Goal: Information Seeking & Learning: Learn about a topic

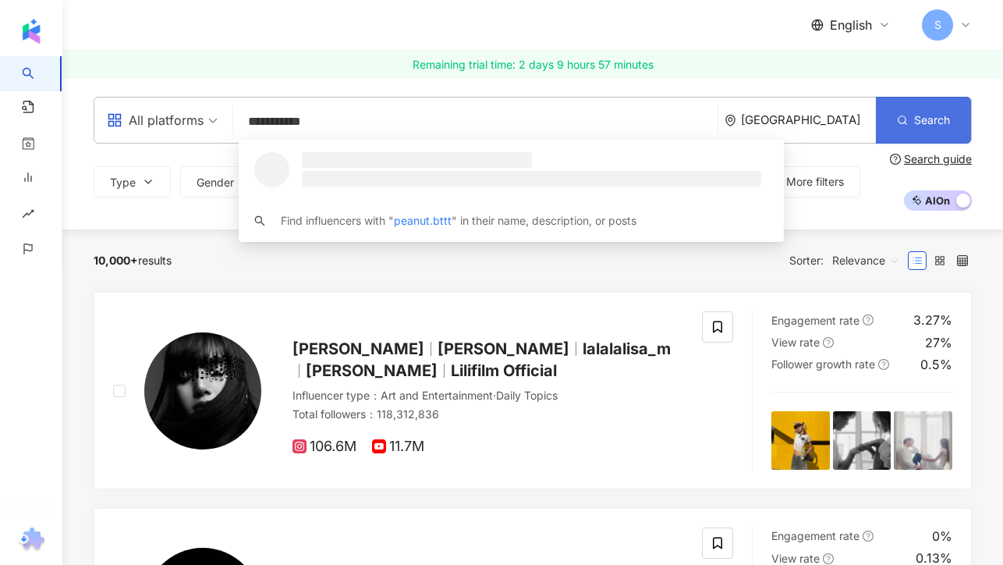
type input "**********"
click at [912, 125] on button "Search" at bounding box center [923, 120] width 95 height 47
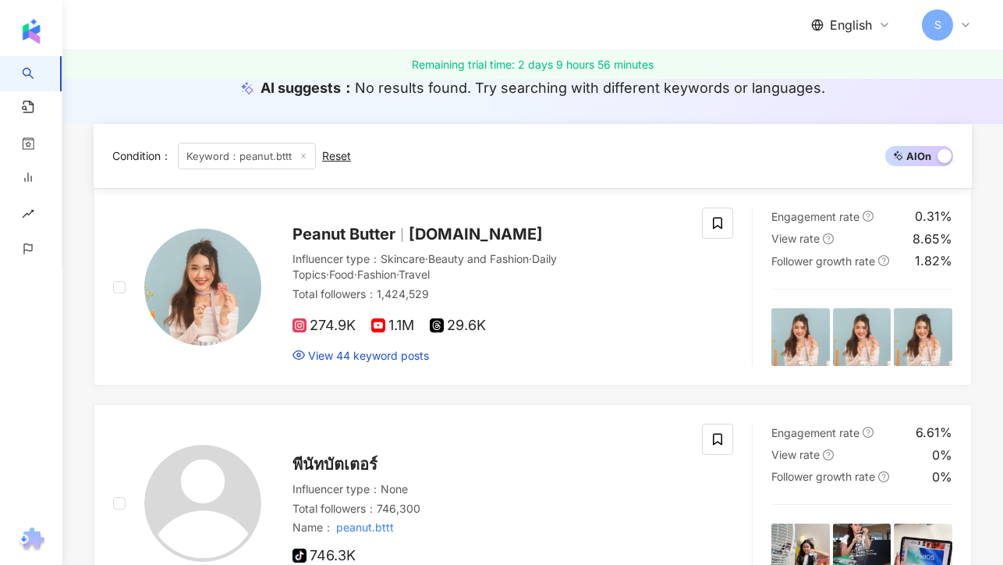
scroll to position [396, 0]
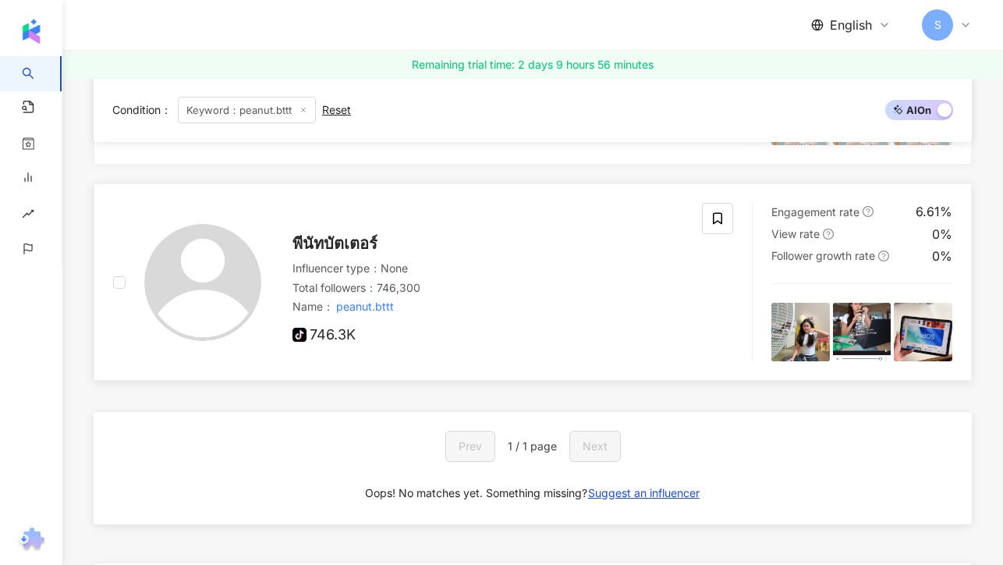
click at [353, 242] on span "พีนัทบัตเตอร์" at bounding box center [335, 243] width 85 height 19
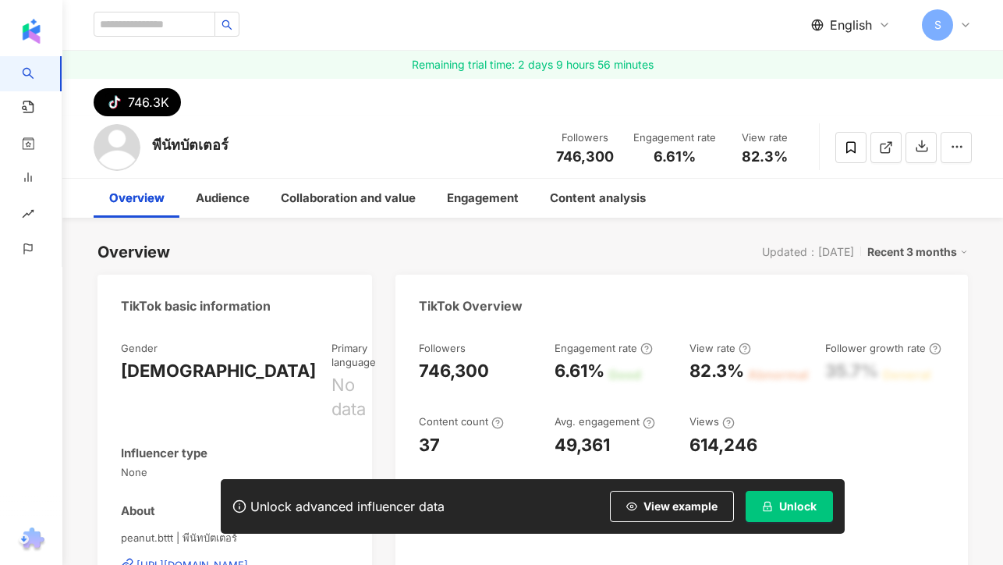
click at [793, 502] on span "Unlock" at bounding box center [797, 506] width 37 height 12
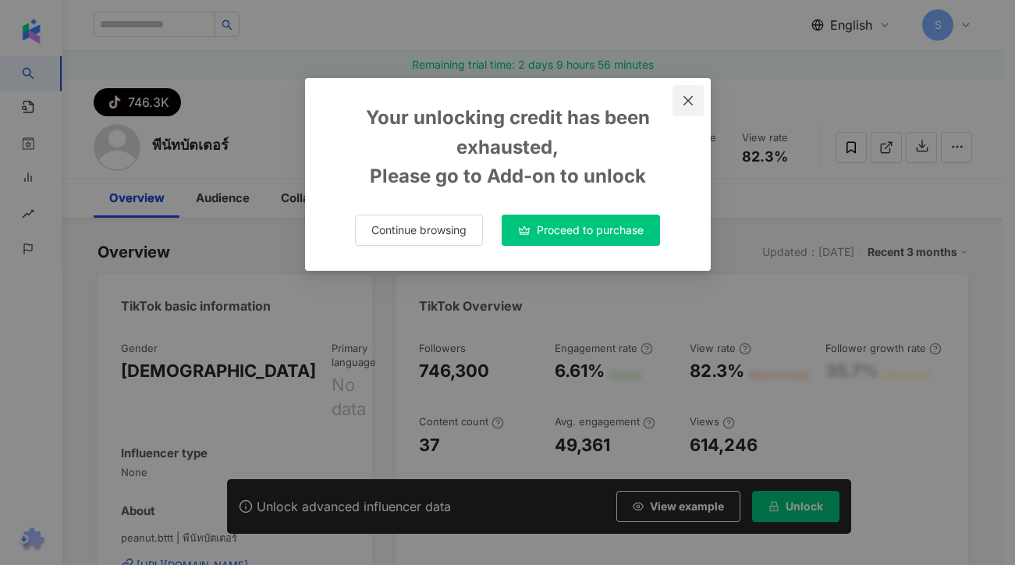
click at [680, 102] on div "Your unlocking credit has been exhausted, Please go to Add-on to unlock Continu…" at bounding box center [508, 174] width 406 height 193
click at [687, 99] on icon "close" at bounding box center [687, 99] width 9 height 9
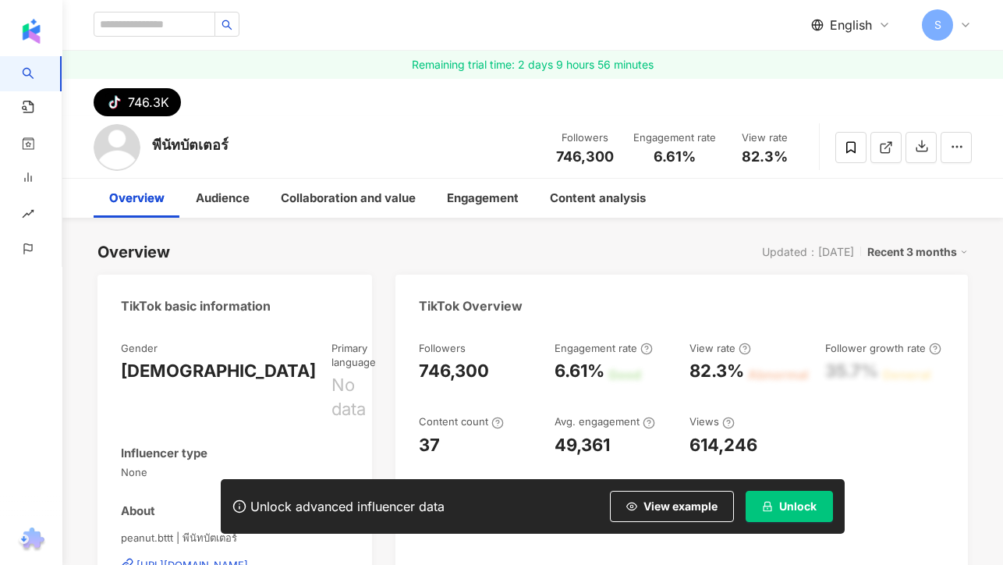
click at [876, 27] on div "English" at bounding box center [851, 24] width 80 height 17
click at [847, 68] on div "繁體中文" at bounding box center [862, 60] width 78 height 27
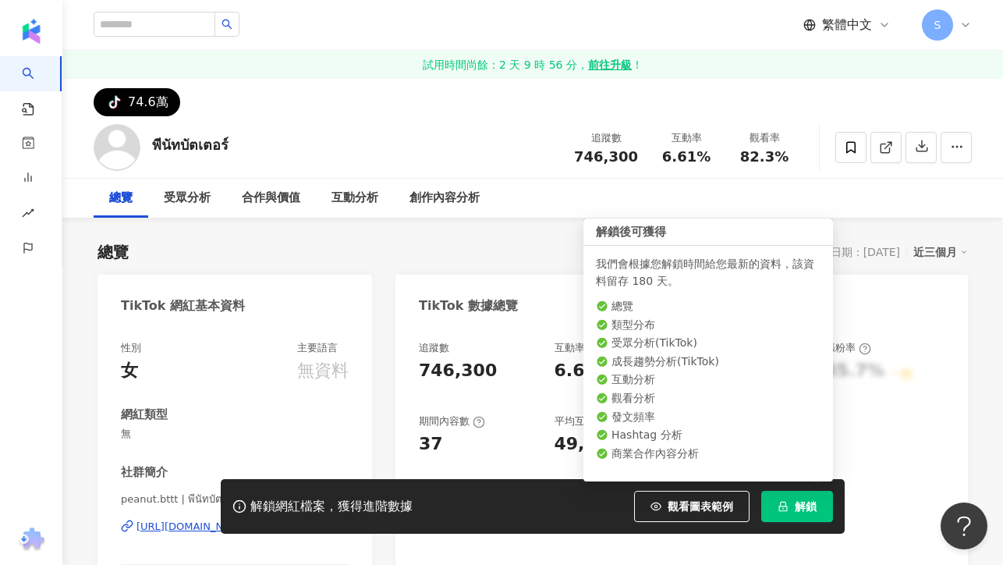
click at [793, 511] on button "解鎖" at bounding box center [797, 506] width 72 height 31
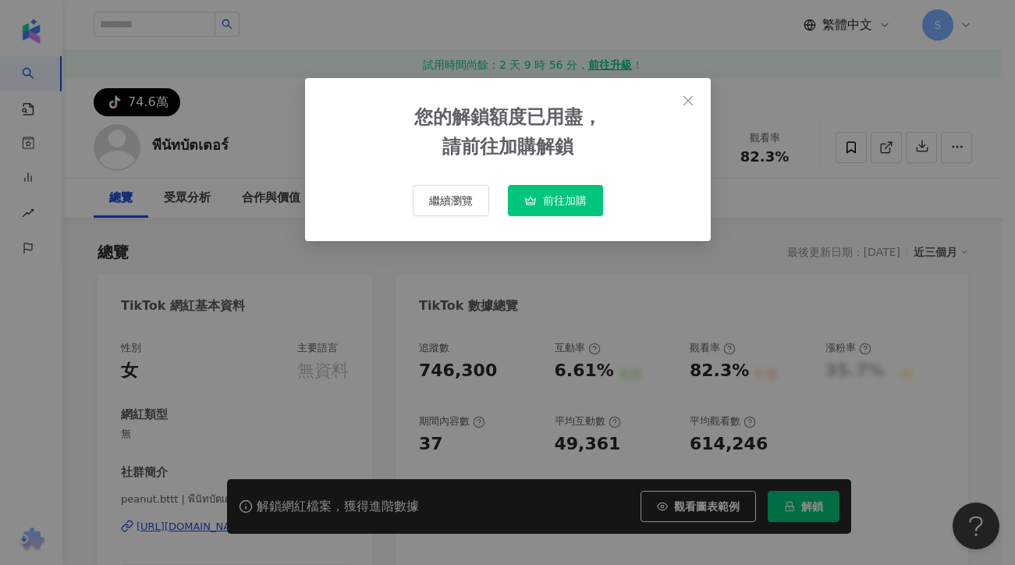
click at [442, 199] on span "繼續瀏覽" at bounding box center [451, 200] width 44 height 12
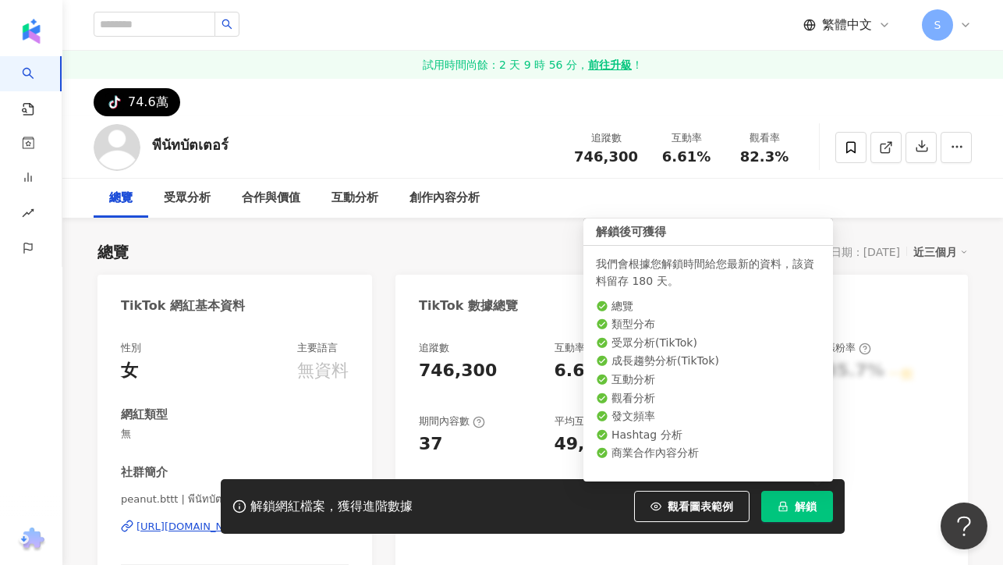
click at [798, 508] on span "解鎖" at bounding box center [806, 506] width 22 height 12
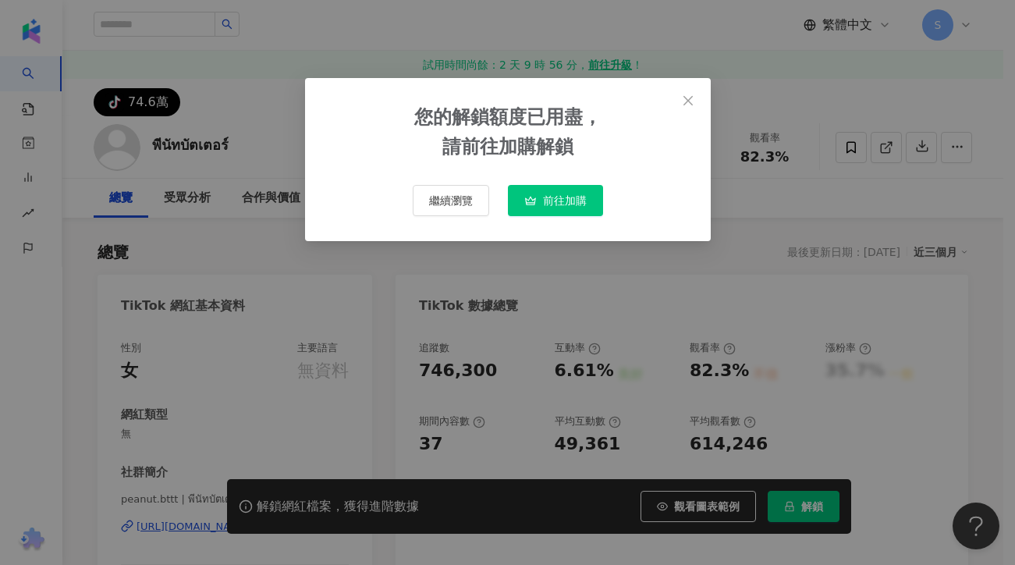
click at [561, 199] on span "前往加購" at bounding box center [565, 200] width 44 height 12
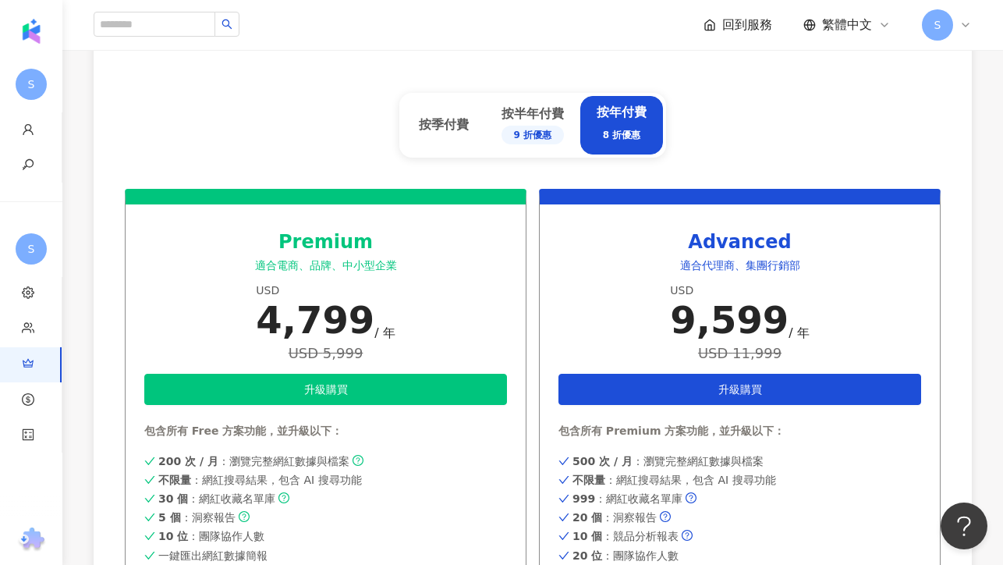
scroll to position [782, 0]
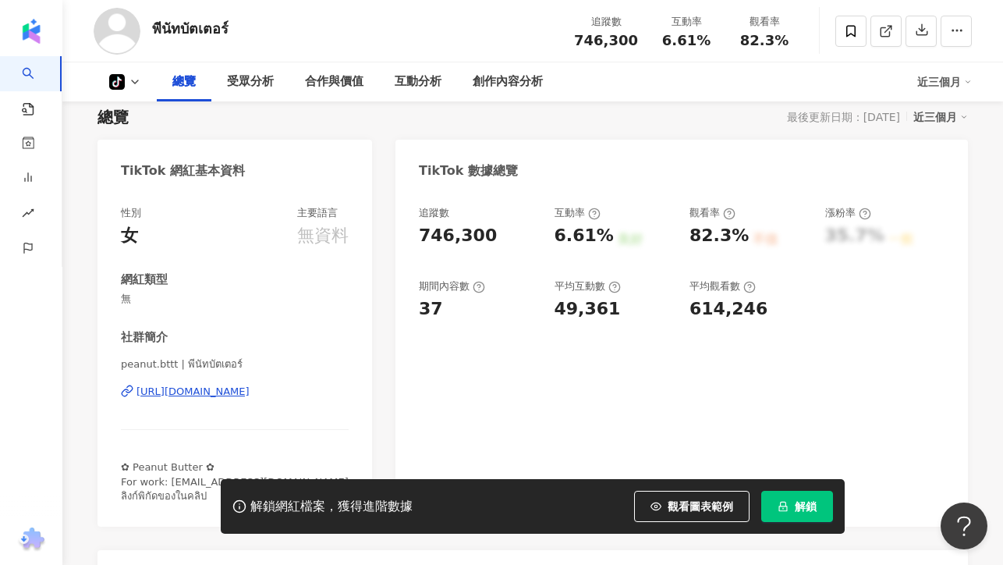
scroll to position [138, 0]
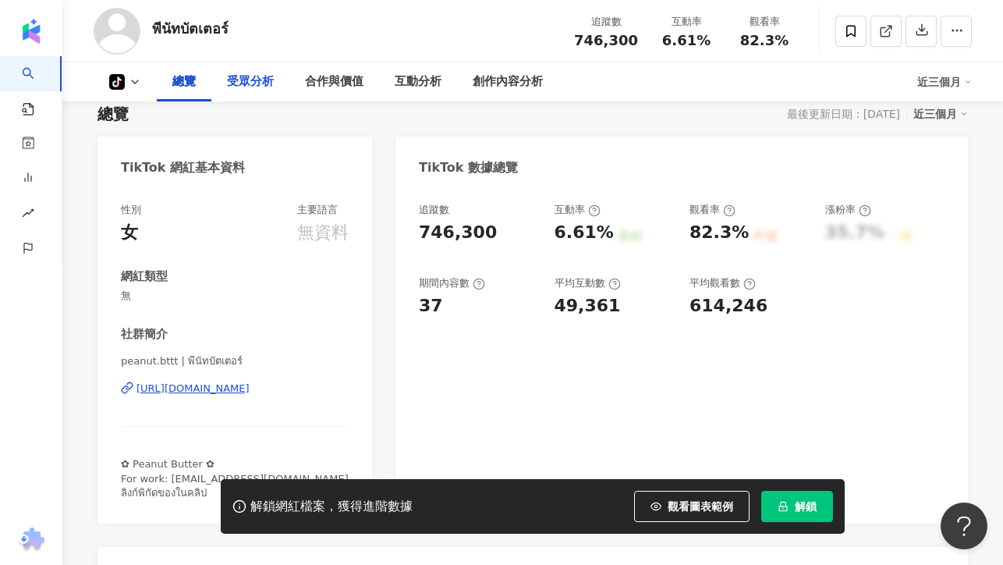
click at [249, 80] on div "受眾分析" at bounding box center [250, 82] width 47 height 19
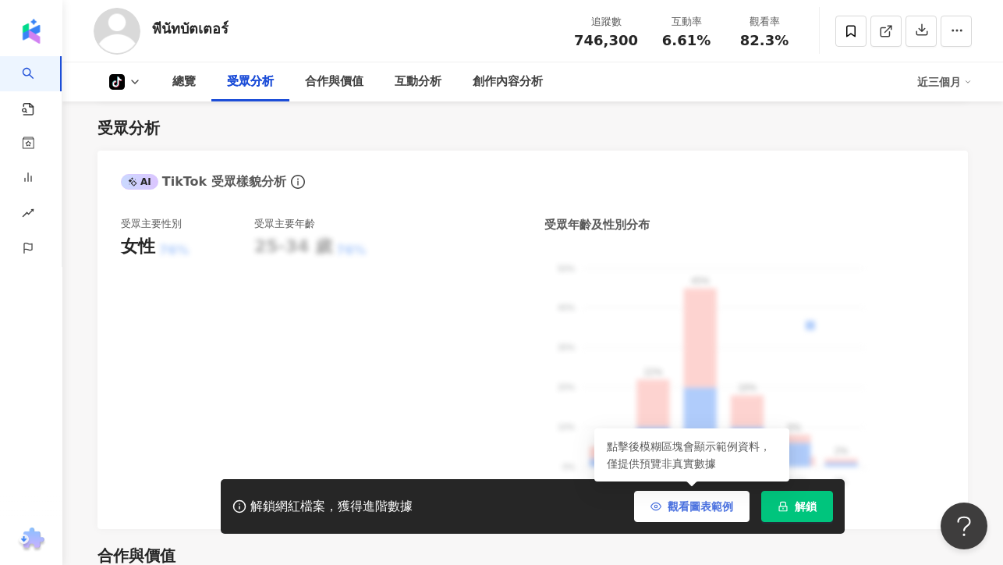
click at [702, 510] on span "觀看圖表範例" at bounding box center [701, 506] width 66 height 12
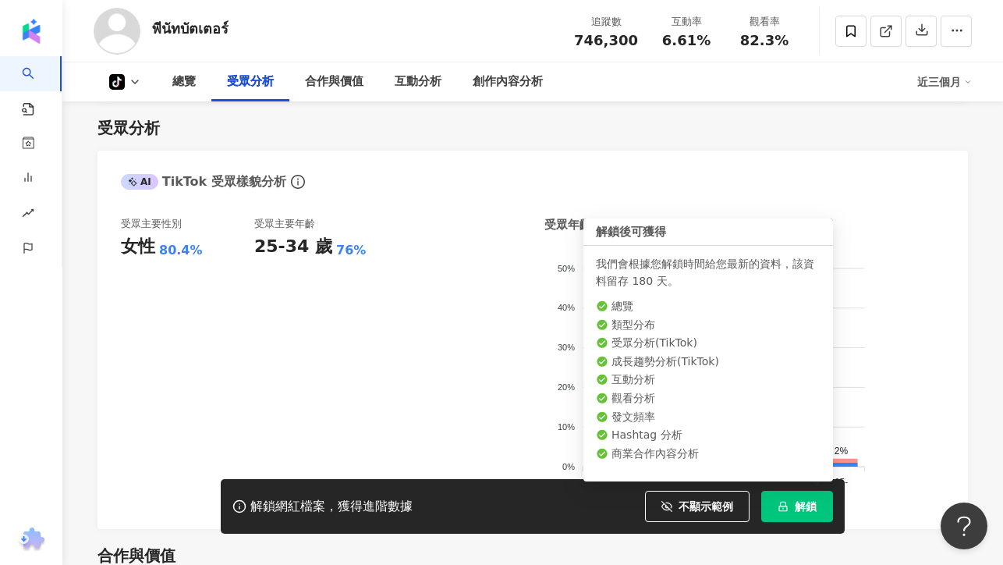
click at [793, 507] on button "解鎖" at bounding box center [797, 506] width 72 height 31
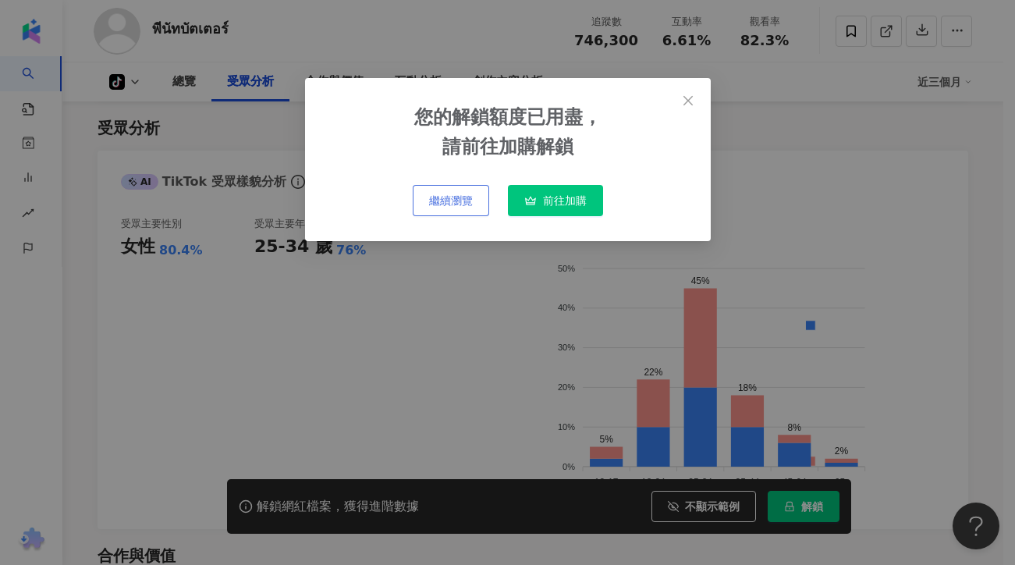
click at [463, 204] on span "繼續瀏覽" at bounding box center [451, 200] width 44 height 12
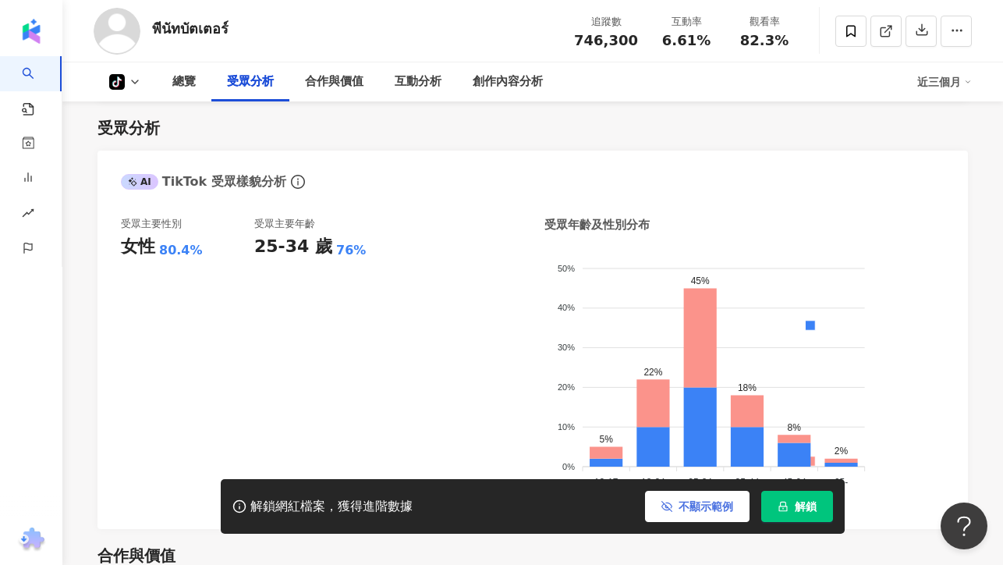
click at [704, 504] on span "不顯示範例" at bounding box center [706, 506] width 55 height 12
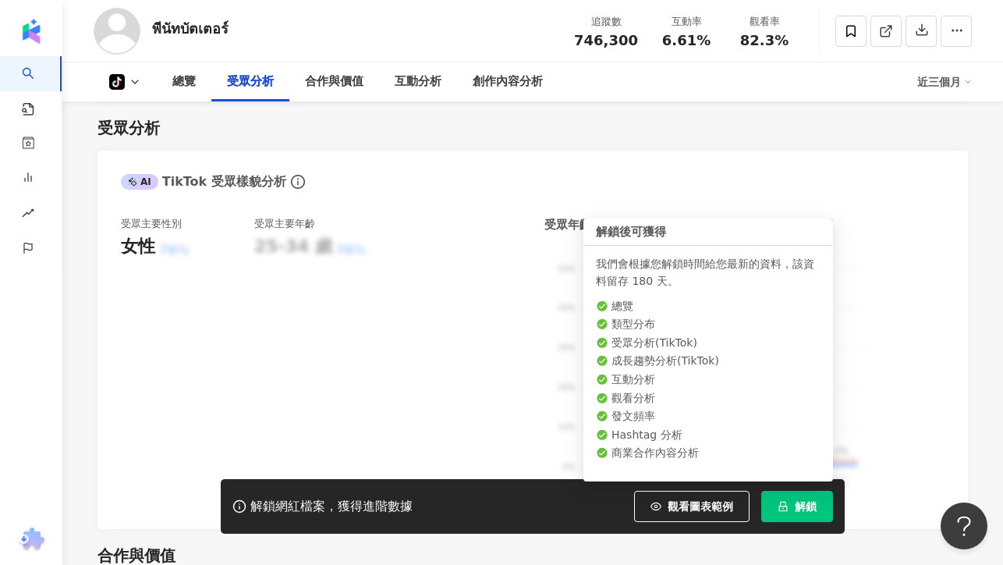
click at [786, 509] on icon "lock" at bounding box center [783, 506] width 11 height 11
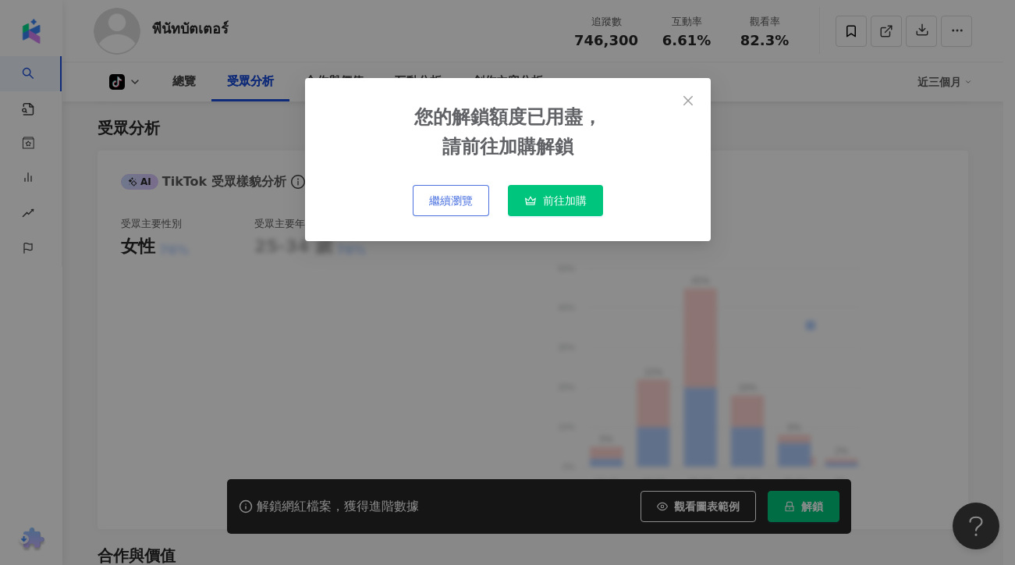
click at [452, 198] on span "繼續瀏覽" at bounding box center [451, 200] width 44 height 12
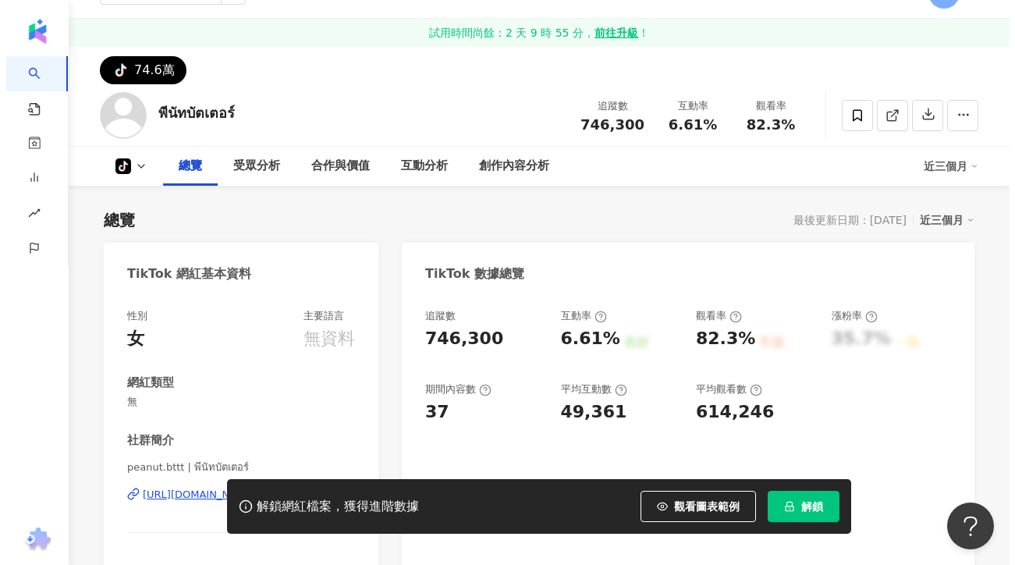
scroll to position [0, 0]
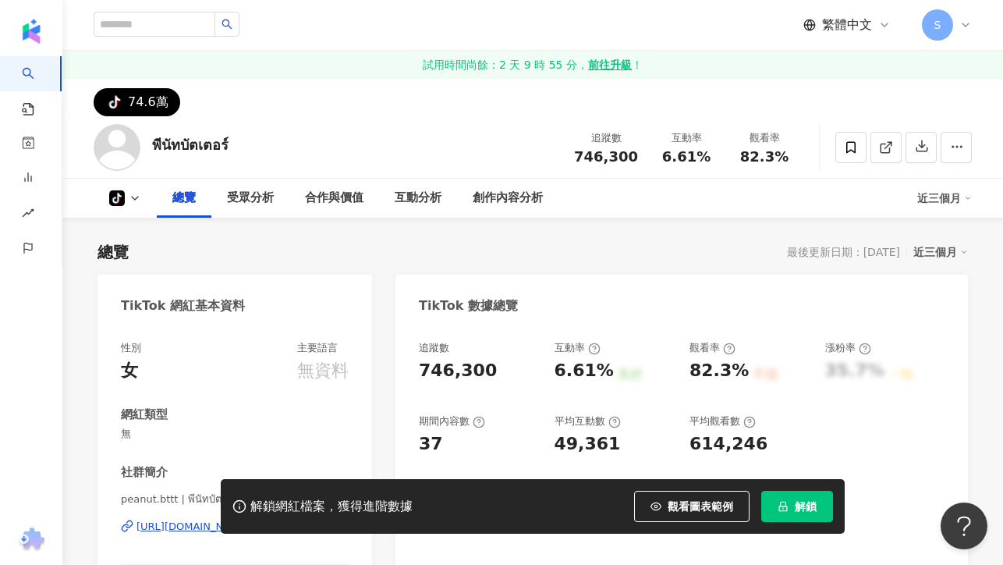
click at [789, 509] on button "解鎖" at bounding box center [797, 506] width 72 height 31
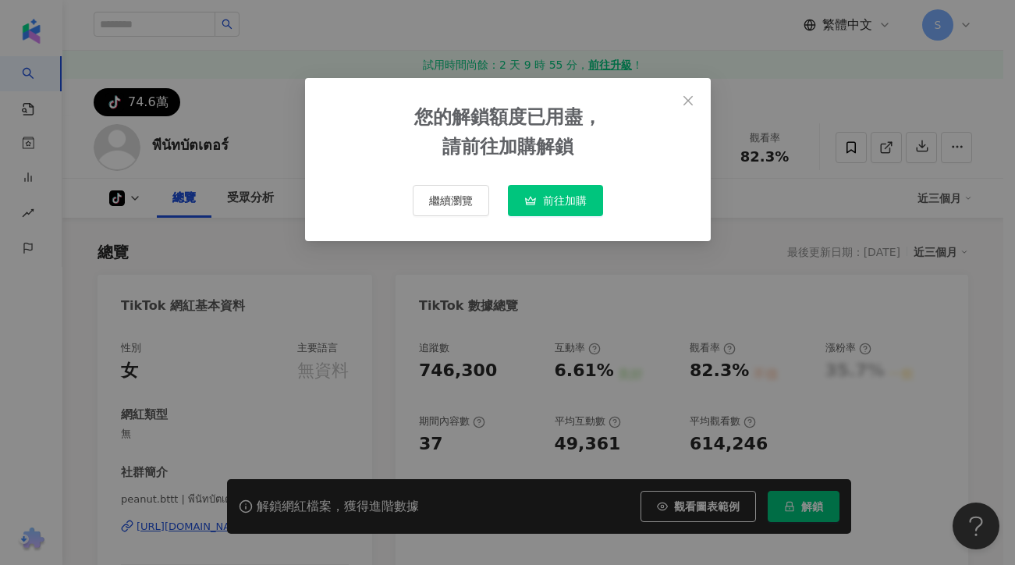
click at [779, 503] on div "您的解鎖額度已用盡， 請前往加購解鎖 繼續瀏覽 前往加購" at bounding box center [507, 282] width 1015 height 565
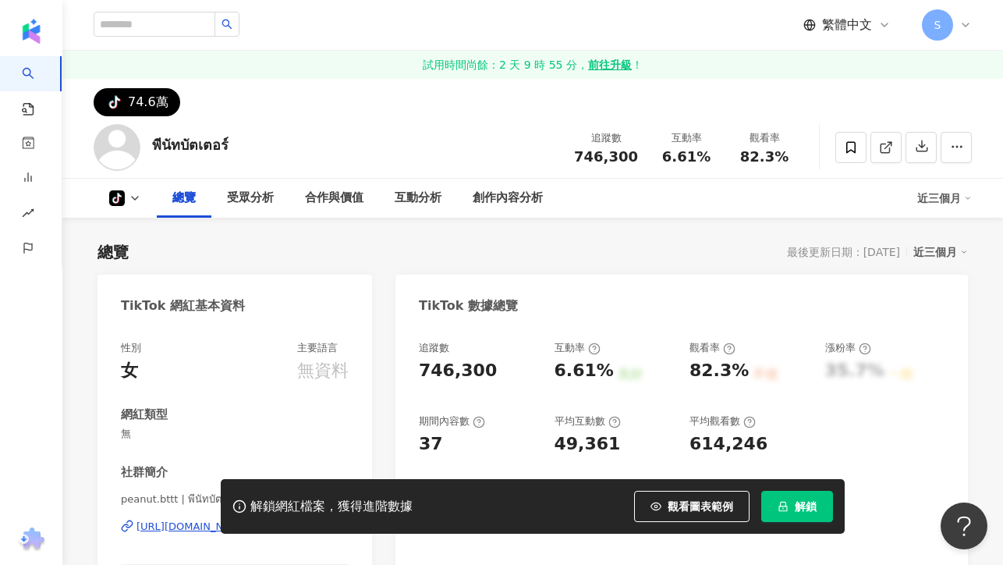
click at [802, 512] on span "解鎖" at bounding box center [806, 506] width 22 height 12
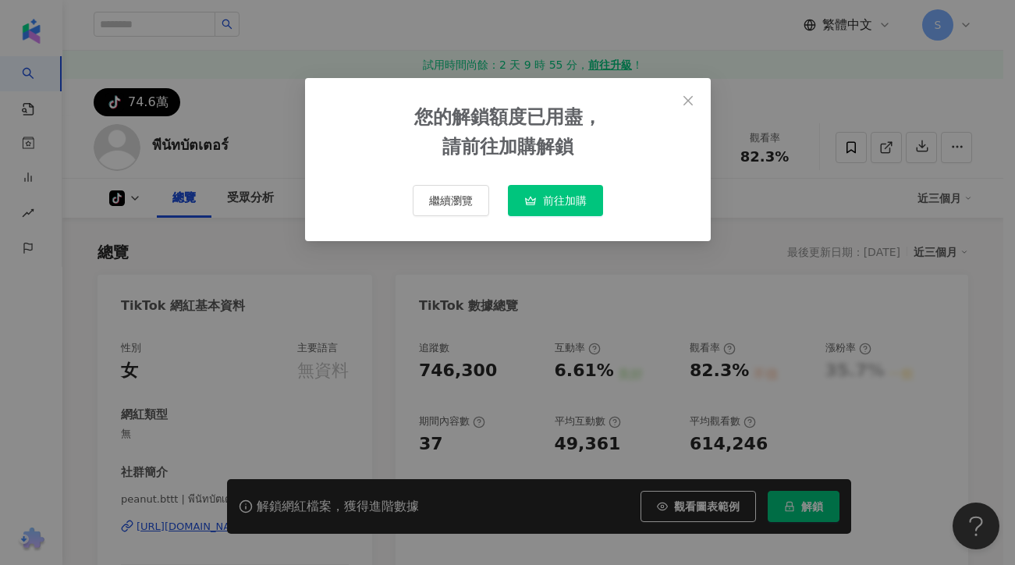
click at [561, 204] on span "前往加購" at bounding box center [565, 200] width 44 height 12
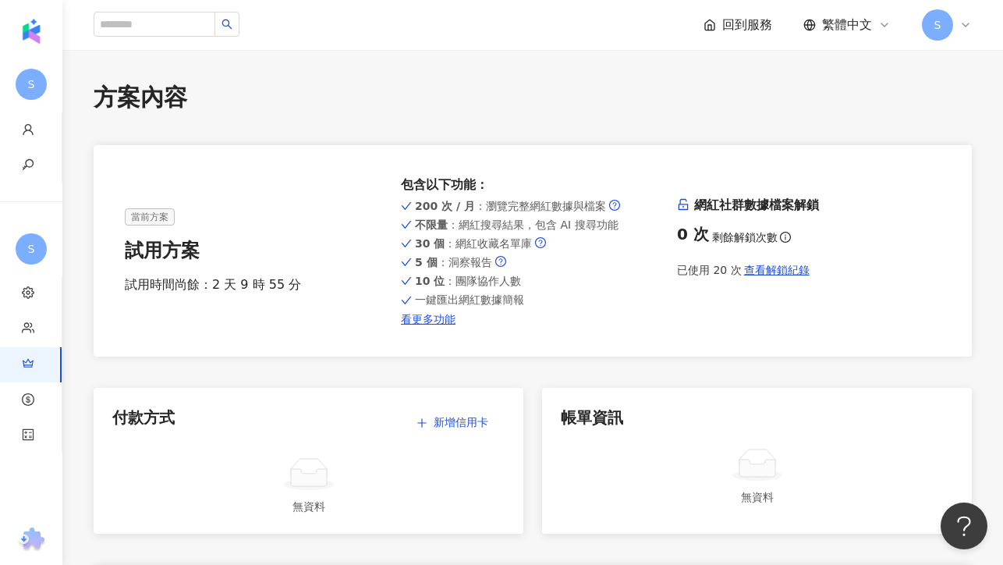
click at [226, 278] on div "試用時間尚餘：2 天 9 時 55 分" at bounding box center [257, 284] width 264 height 17
click at [158, 217] on span "當前方案" at bounding box center [150, 216] width 50 height 17
click at [422, 320] on link "看更多功能" at bounding box center [533, 319] width 264 height 12
click at [768, 273] on span "查看解鎖紀錄" at bounding box center [777, 270] width 66 height 12
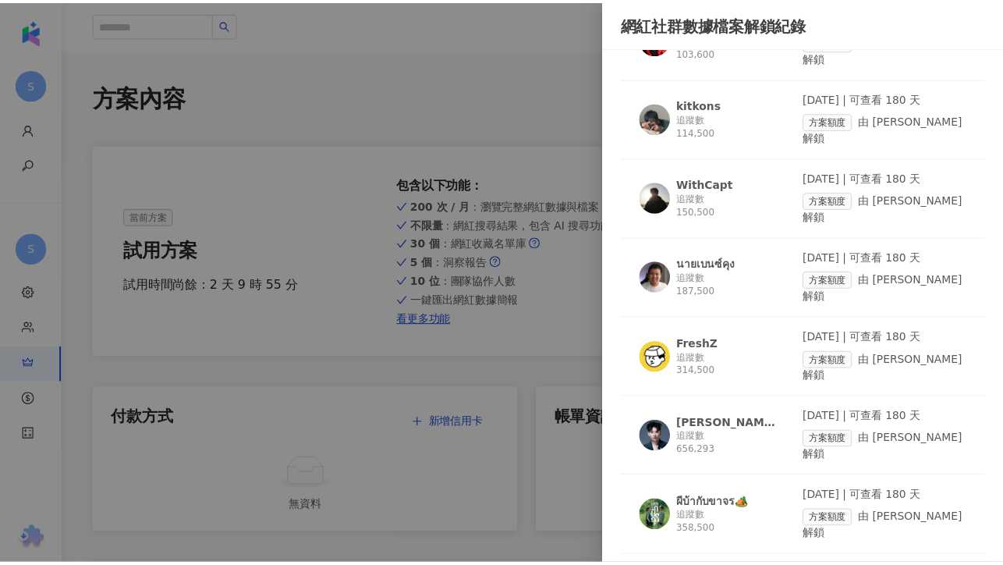
scroll to position [939, 0]
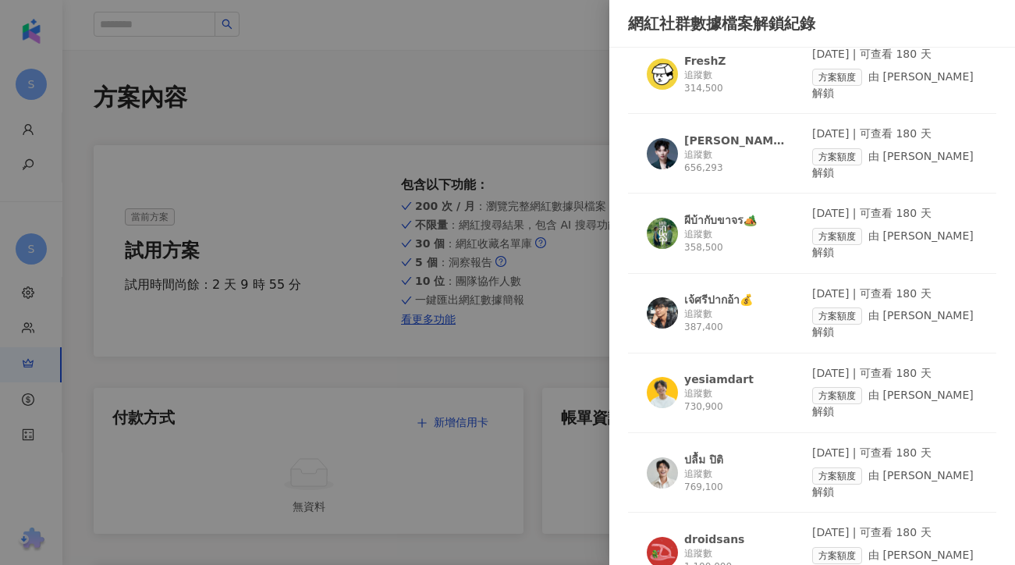
click at [349, 286] on div at bounding box center [507, 282] width 1015 height 565
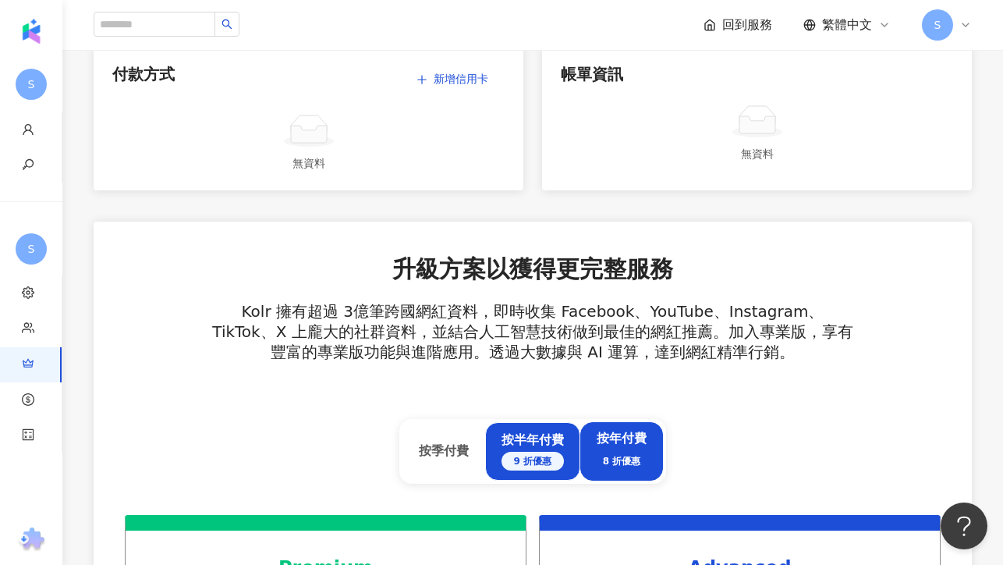
scroll to position [525, 0]
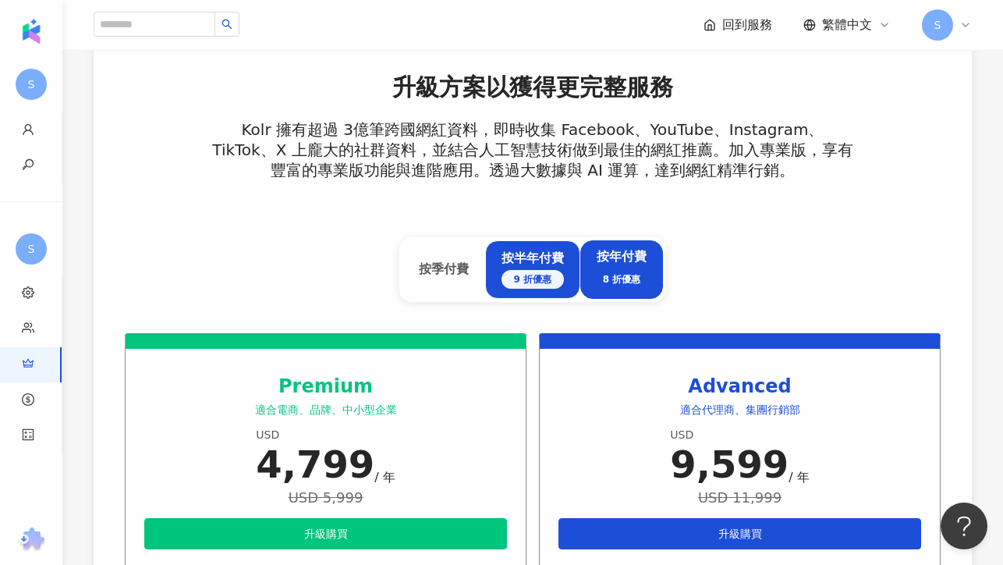
click at [527, 280] on div "9 折優惠" at bounding box center [533, 279] width 62 height 19
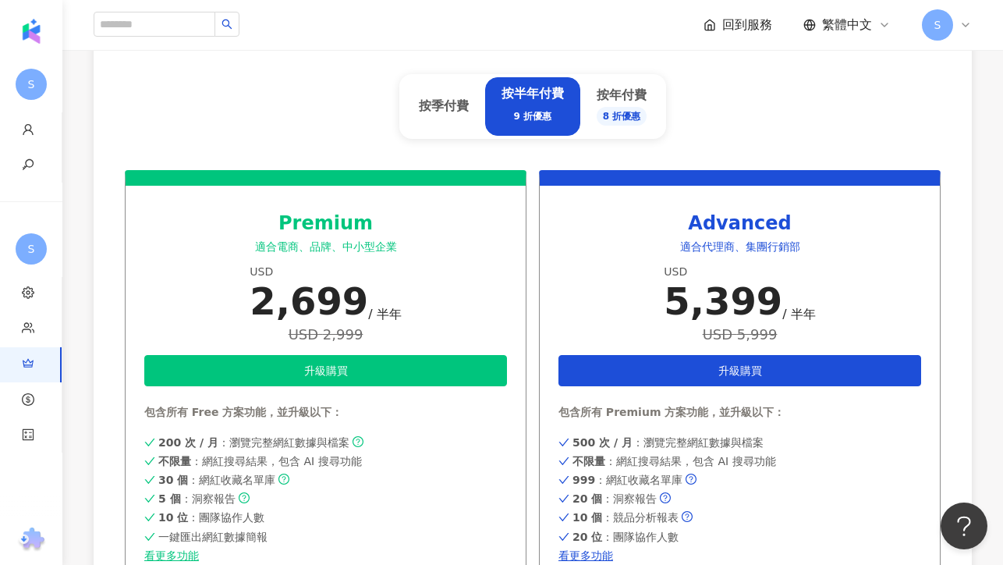
scroll to position [687, 0]
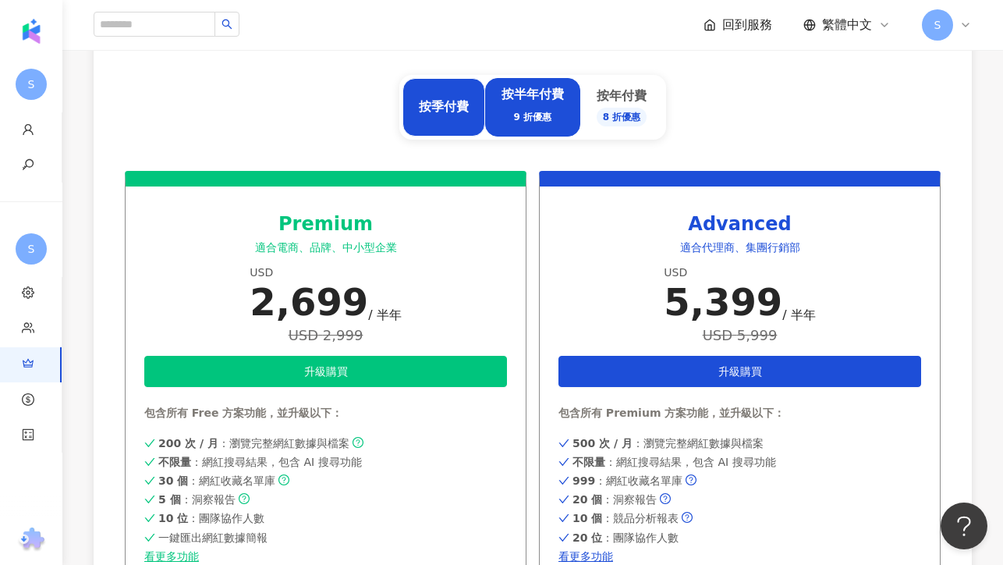
click at [449, 112] on div "按季付費" at bounding box center [444, 106] width 50 height 17
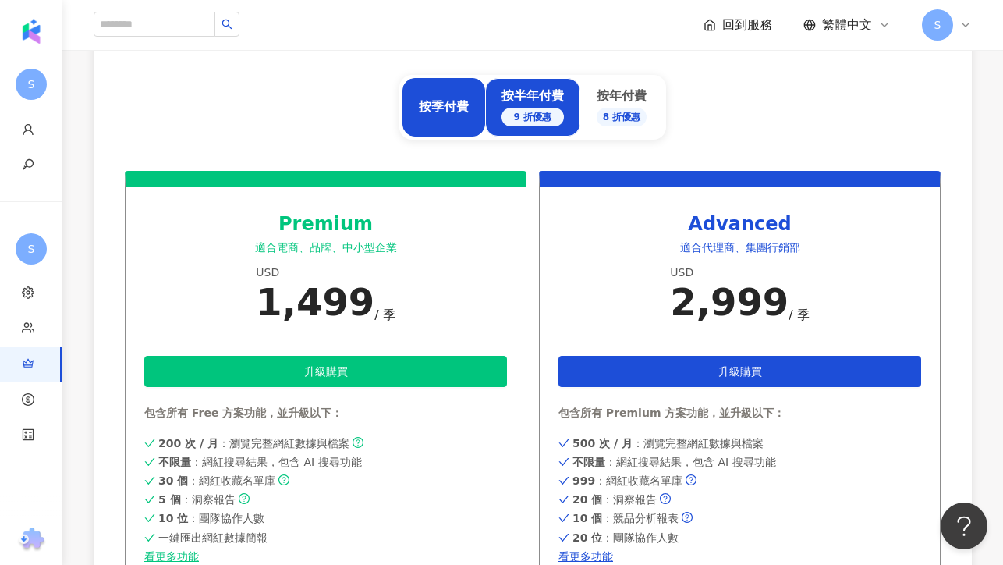
drag, startPoint x: 525, startPoint y: 113, endPoint x: 543, endPoint y: 115, distance: 18.0
click at [525, 112] on div "9 折優惠" at bounding box center [533, 117] width 62 height 19
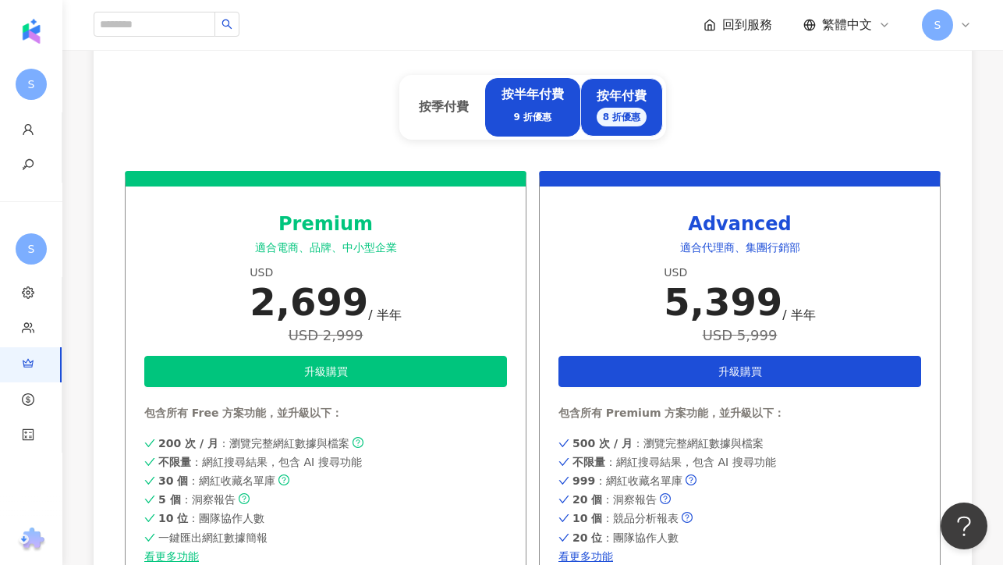
click at [610, 118] on div "8 折優惠" at bounding box center [622, 117] width 51 height 19
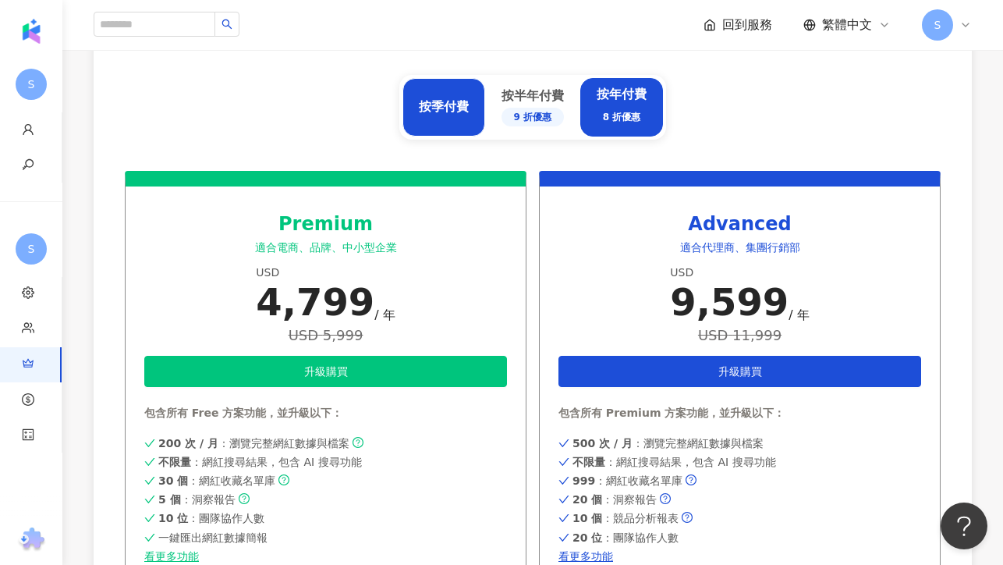
click at [458, 115] on div "按季付費" at bounding box center [444, 107] width 83 height 59
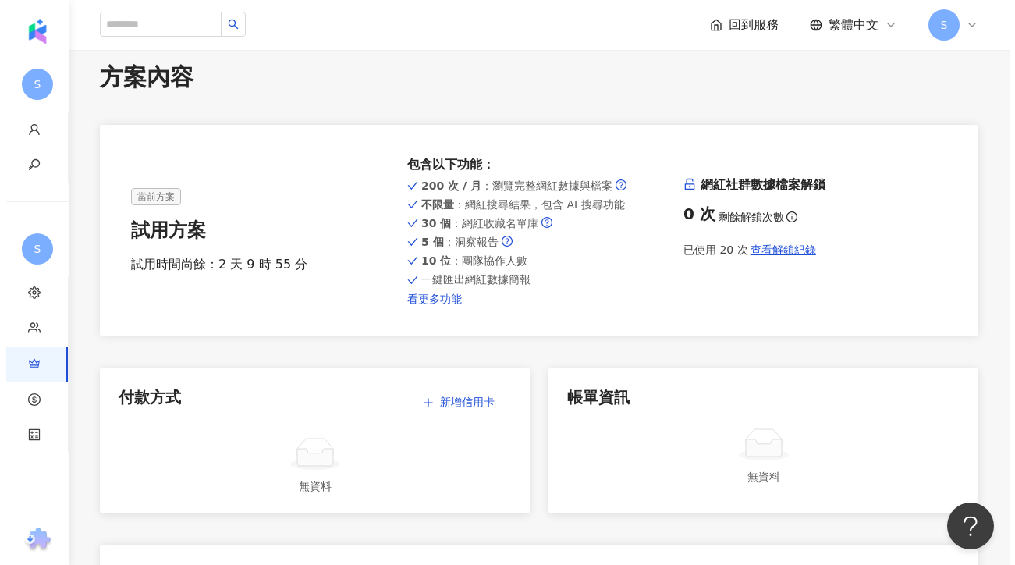
scroll to position [0, 0]
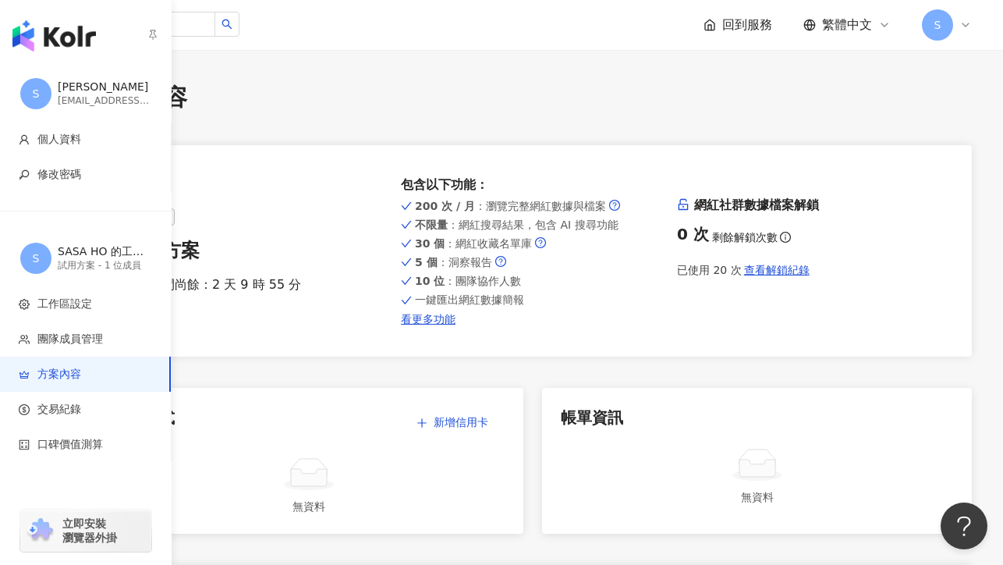
click at [84, 98] on div "ckqou29@gmail.com" at bounding box center [105, 100] width 94 height 13
click at [82, 262] on div "試用方案 - 1 位成員" at bounding box center [105, 265] width 94 height 13
click at [31, 94] on span "S" at bounding box center [35, 93] width 31 height 31
click at [65, 34] on img "button" at bounding box center [53, 35] width 83 height 31
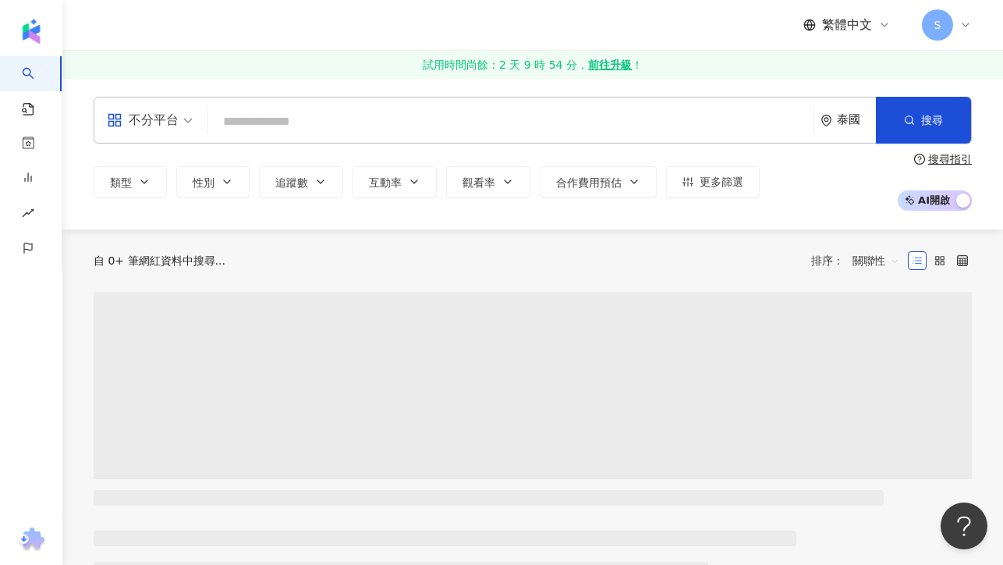
click at [65, 34] on div "繁體中文 S" at bounding box center [532, 25] width 941 height 50
click at [270, 114] on input "search" at bounding box center [511, 122] width 593 height 30
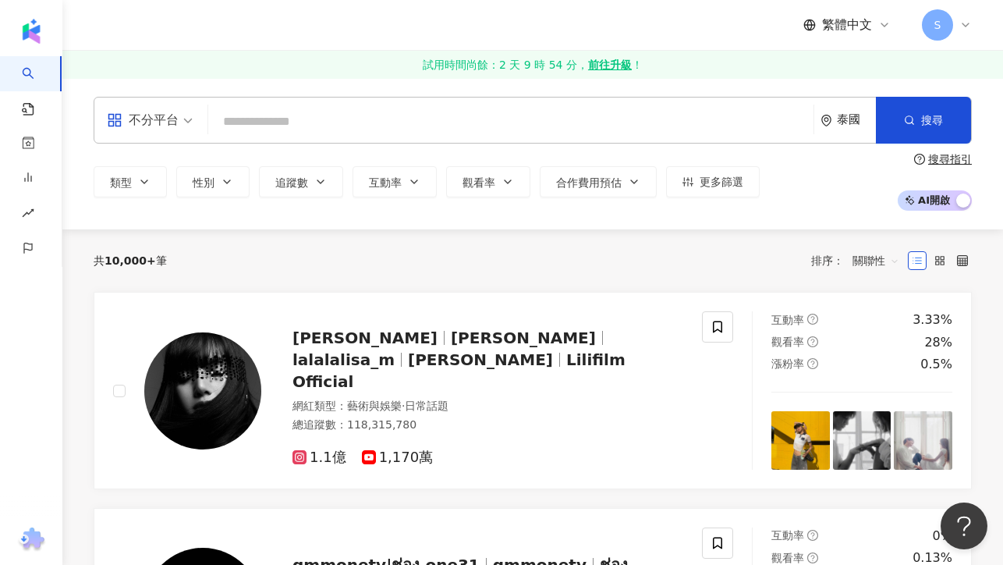
paste input "**********"
type input "**********"
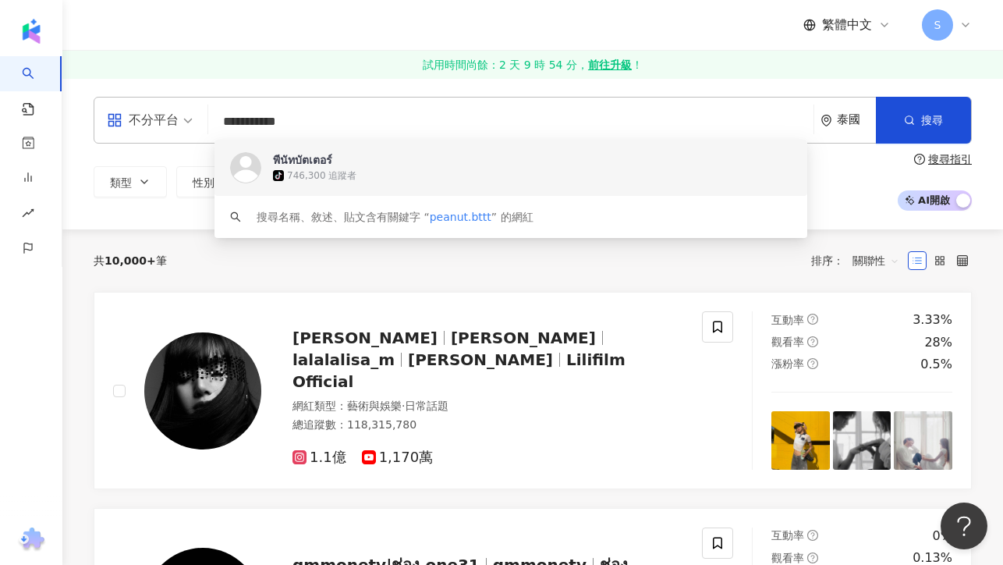
click at [296, 164] on div "พีนัทบัตเตอร์" at bounding box center [302, 160] width 59 height 16
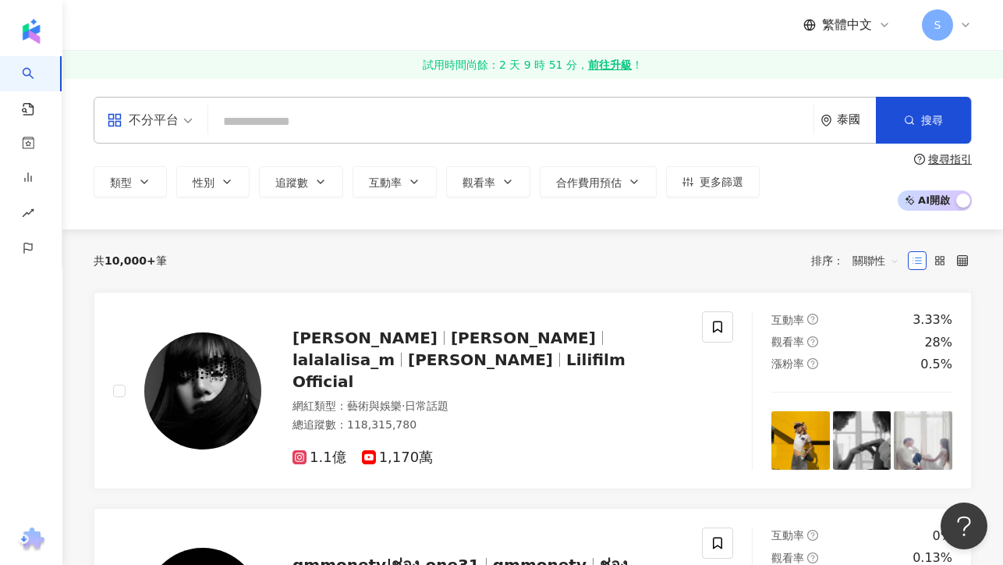
click at [311, 128] on input "search" at bounding box center [511, 122] width 593 height 30
click at [544, 62] on link "試用時間尚餘：2 天 9 時 51 分， 前往升級 ！" at bounding box center [532, 65] width 941 height 28
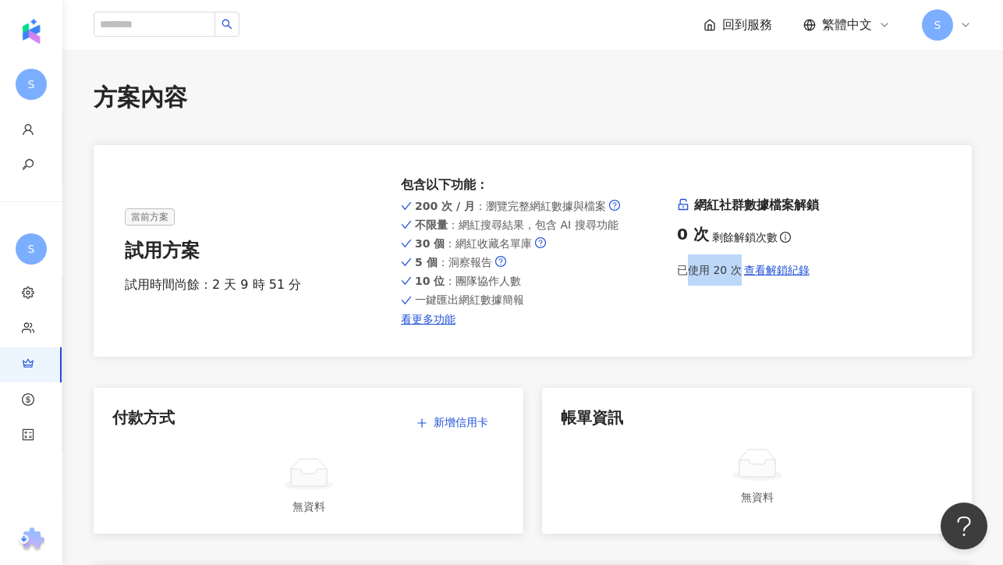
drag, startPoint x: 692, startPoint y: 275, endPoint x: 887, endPoint y: 269, distance: 195.1
click at [887, 269] on div "已使用 20 次 查看解鎖紀錄" at bounding box center [809, 269] width 264 height 31
click at [445, 320] on link "看更多功能" at bounding box center [533, 319] width 264 height 12
click at [223, 280] on div "試用時間尚餘：2 天 9 時 51 分" at bounding box center [257, 284] width 264 height 17
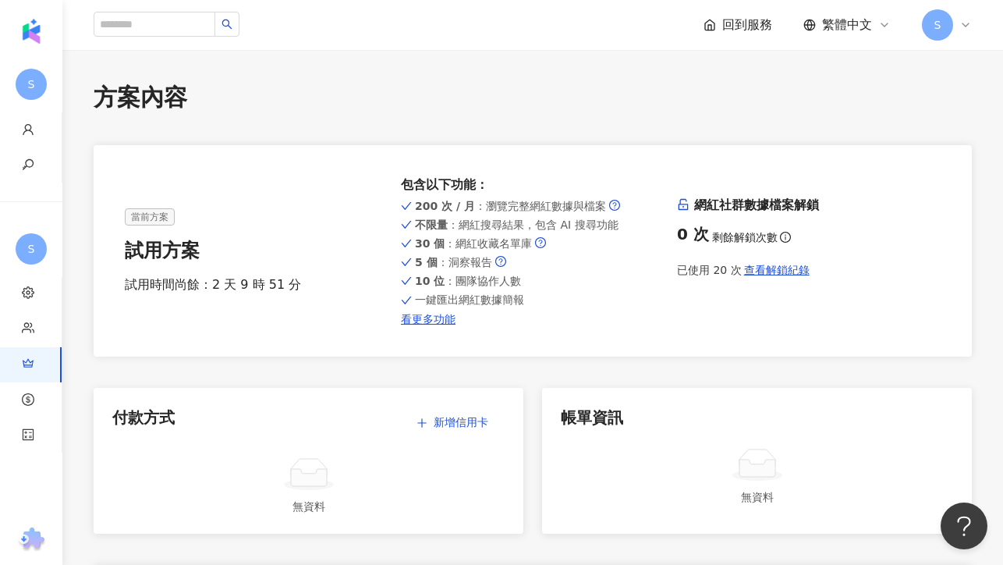
click at [149, 215] on span "當前方案" at bounding box center [150, 216] width 50 height 17
click at [242, 286] on div "試用時間尚餘：2 天 9 時 51 分" at bounding box center [257, 284] width 264 height 17
click at [473, 278] on span "10 位 ：團隊協作人數" at bounding box center [468, 281] width 106 height 12
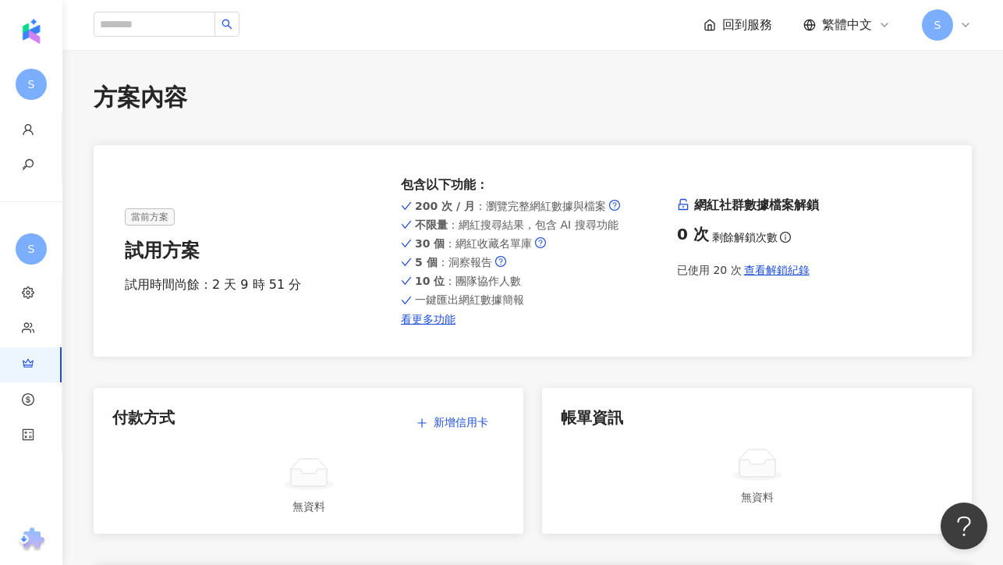
click at [482, 303] on span "一鍵匯出網紅數據簡報" at bounding box center [469, 299] width 109 height 12
click at [738, 242] on div "0 次 剩餘解鎖次數" at bounding box center [809, 234] width 264 height 22
drag, startPoint x: 703, startPoint y: 267, endPoint x: 715, endPoint y: 276, distance: 15.6
click at [703, 267] on div "已使用 20 次 查看解鎖紀錄" at bounding box center [809, 269] width 264 height 31
click at [777, 275] on span "查看解鎖紀錄" at bounding box center [777, 270] width 66 height 12
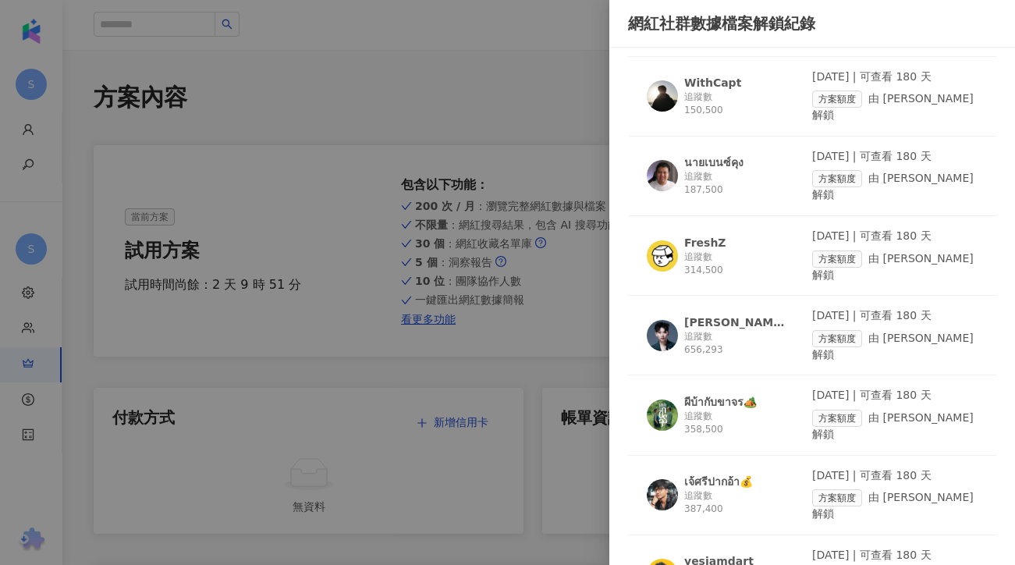
scroll to position [939, 0]
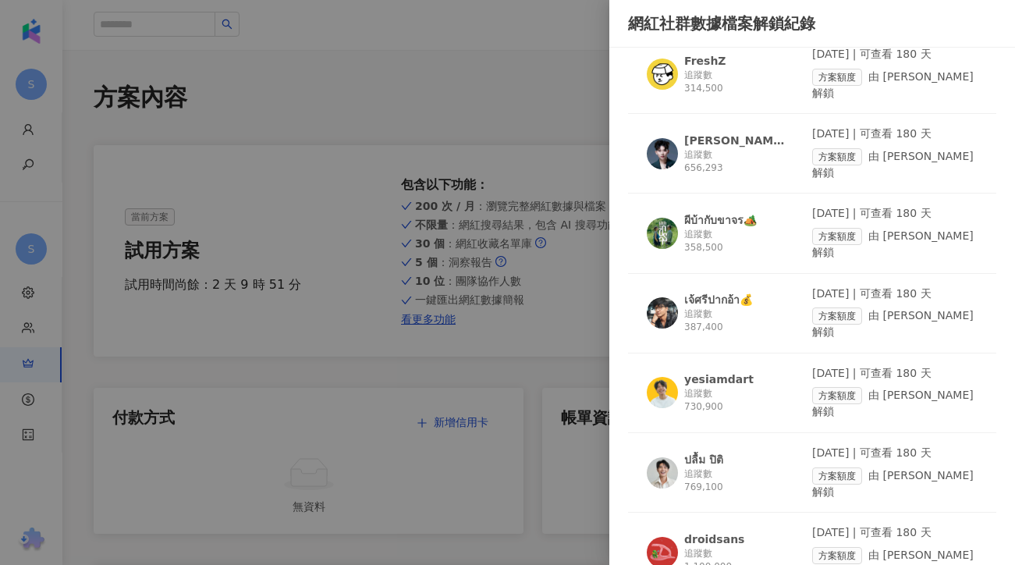
click at [666, 377] on img at bounding box center [662, 392] width 31 height 31
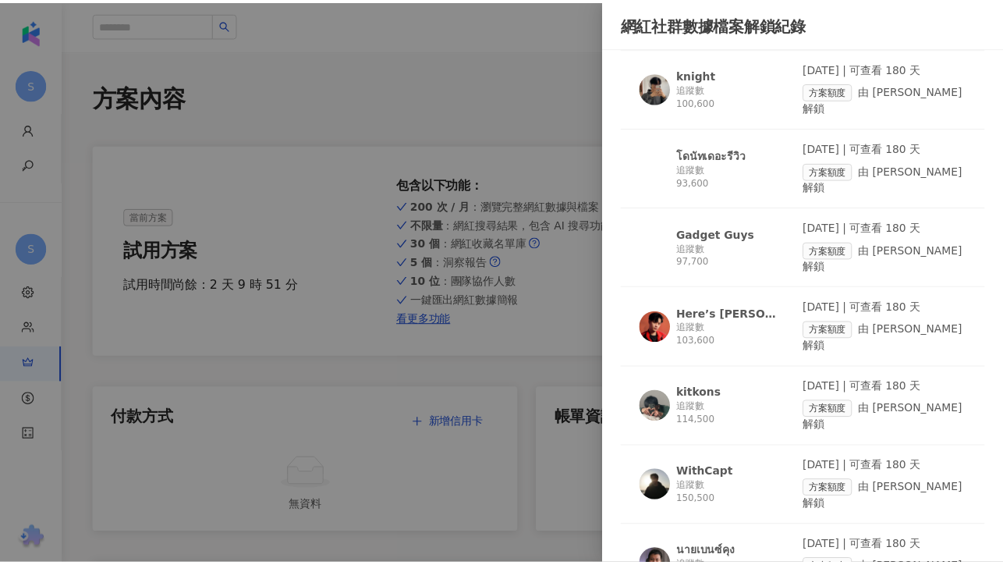
scroll to position [0, 0]
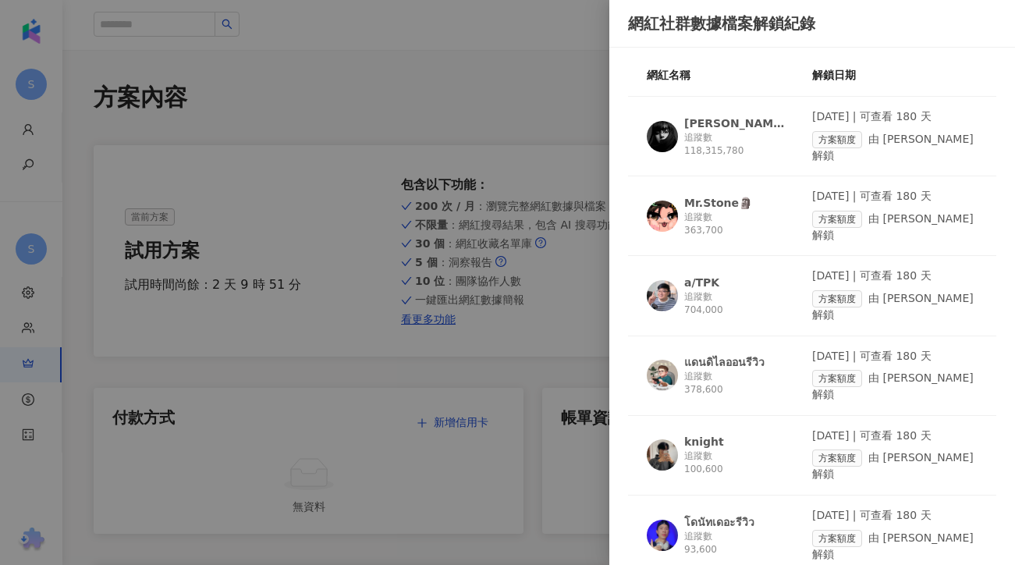
click at [488, 109] on div at bounding box center [507, 282] width 1015 height 565
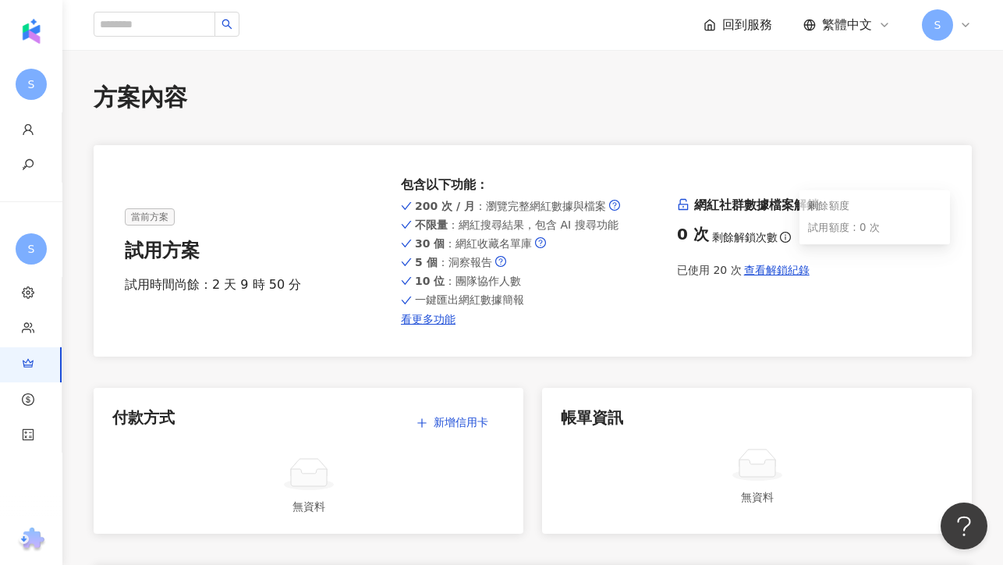
click at [780, 238] on icon "info-circle" at bounding box center [785, 237] width 11 height 11
click at [736, 232] on div "0 次 剩餘解鎖次數" at bounding box center [809, 234] width 264 height 22
click at [715, 208] on h6 "網紅社群數據檔案解鎖" at bounding box center [809, 205] width 264 height 17
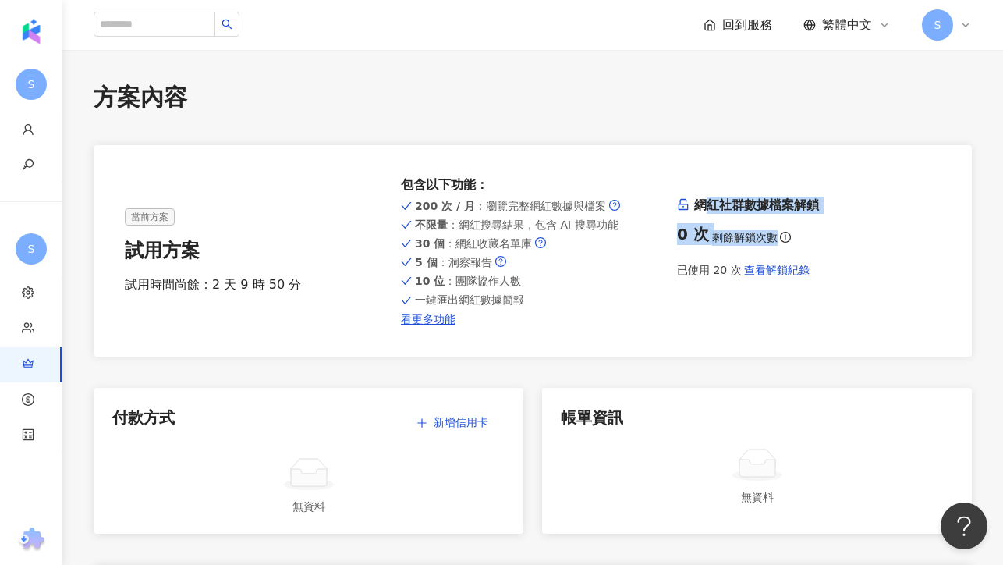
drag, startPoint x: 711, startPoint y: 208, endPoint x: 828, endPoint y: 229, distance: 118.9
click at [821, 229] on div "網紅社群數據檔案解鎖 0 次 剩餘解鎖次數 已使用 20 次 查看解鎖紀錄" at bounding box center [809, 241] width 264 height 89
click at [828, 229] on div "0 次 剩餘解鎖次數" at bounding box center [809, 234] width 264 height 22
click at [447, 228] on strong "不限量" at bounding box center [431, 224] width 33 height 12
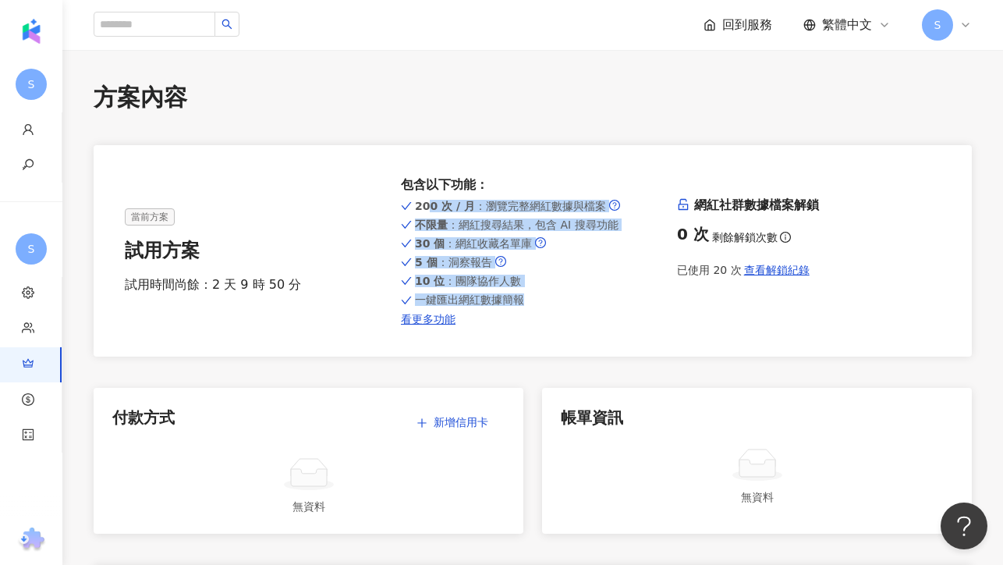
drag, startPoint x: 437, startPoint y: 202, endPoint x: 563, endPoint y: 300, distance: 160.1
click at [560, 299] on div "200 次 / 月 ：瀏覽完整網紅數據與檔案 不限量 ：網紅搜尋結果，包含 AI 搜尋功能 30 個 ：網紅收藏名單庫 5 個 ：洞察報告 10 位 ：團隊協…" at bounding box center [533, 261] width 264 height 129
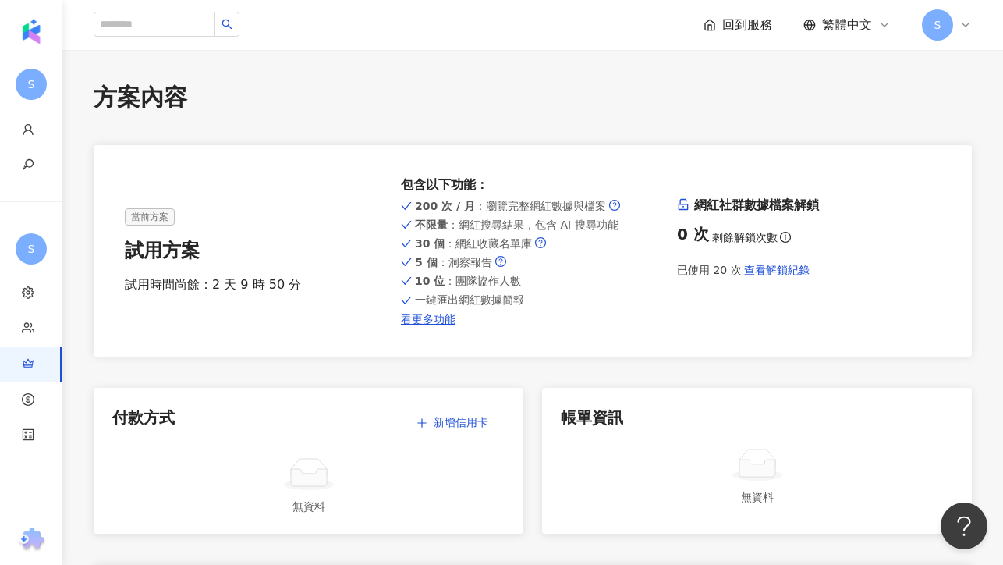
click at [563, 300] on div "一鍵匯出網紅數據簡報" at bounding box center [533, 299] width 264 height 12
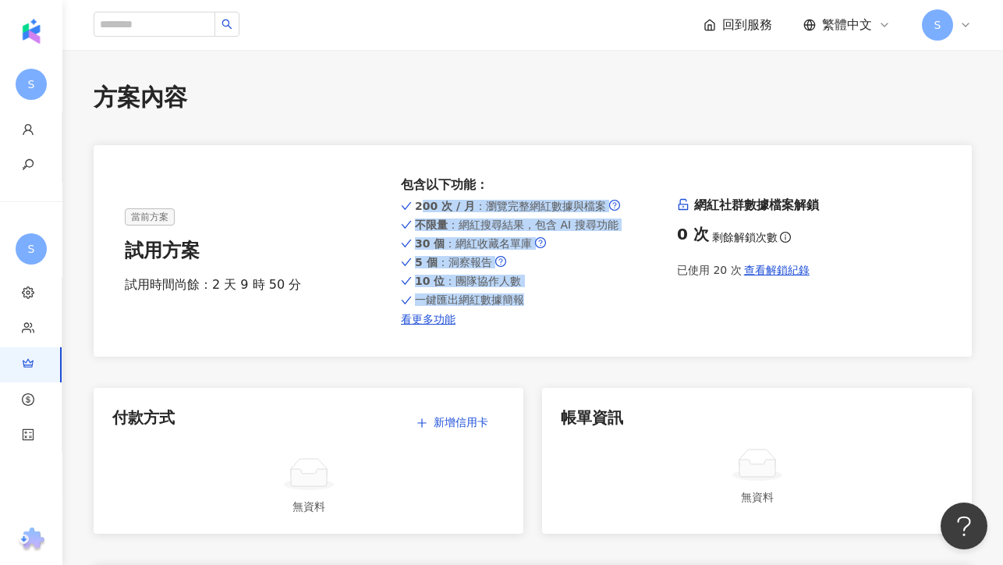
drag, startPoint x: 516, startPoint y: 282, endPoint x: 392, endPoint y: 197, distance: 150.4
click at [392, 197] on div "當前方案 試用方案 試用時間尚餘：2 天 9 時 50 分 包含以下功能 ： 200 次 / 月 ：瀏覽完整網紅數據與檔案 不限量 ：網紅搜尋結果，包含 AI…" at bounding box center [533, 250] width 816 height 149
click at [605, 225] on span "不限量 ：網紅搜尋結果，包含 AI 搜尋功能" at bounding box center [517, 224] width 204 height 12
drag, startPoint x: 409, startPoint y: 179, endPoint x: 600, endPoint y: 316, distance: 235.3
click at [600, 316] on div "包含以下功能 ： 200 次 / 月 ：瀏覽完整網紅數據與檔案 不限量 ：網紅搜尋結果，包含 AI 搜尋功能 30 個 ：網紅收藏名單庫 5 個 ：洞察報告 …" at bounding box center [533, 250] width 264 height 149
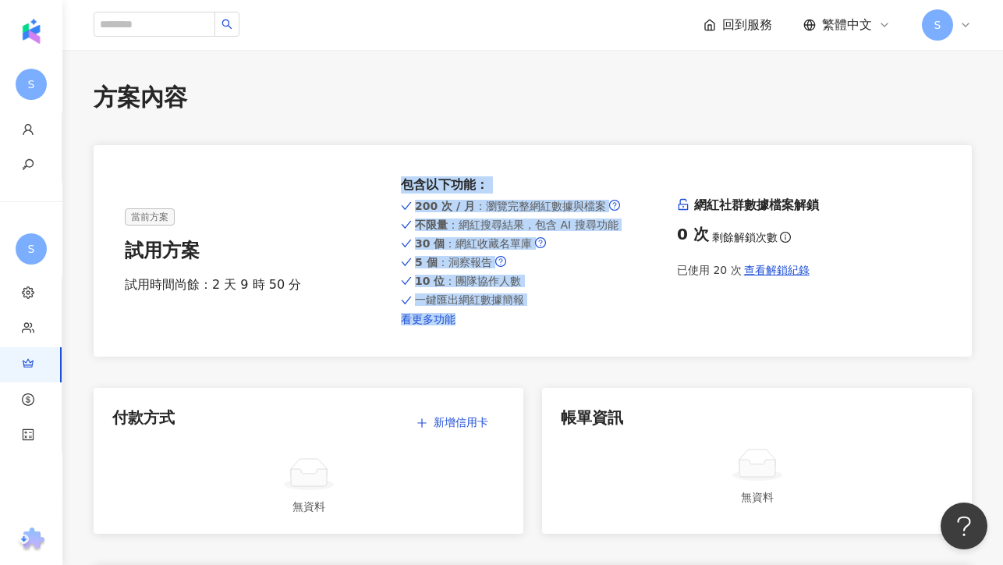
click at [600, 316] on link "看更多功能" at bounding box center [533, 319] width 264 height 12
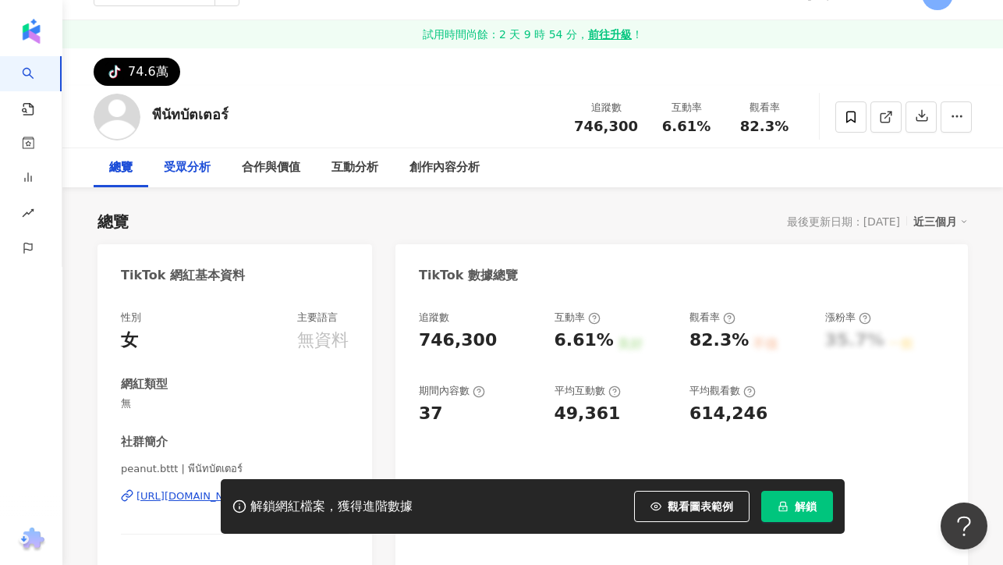
click at [194, 165] on div "受眾分析" at bounding box center [187, 167] width 47 height 19
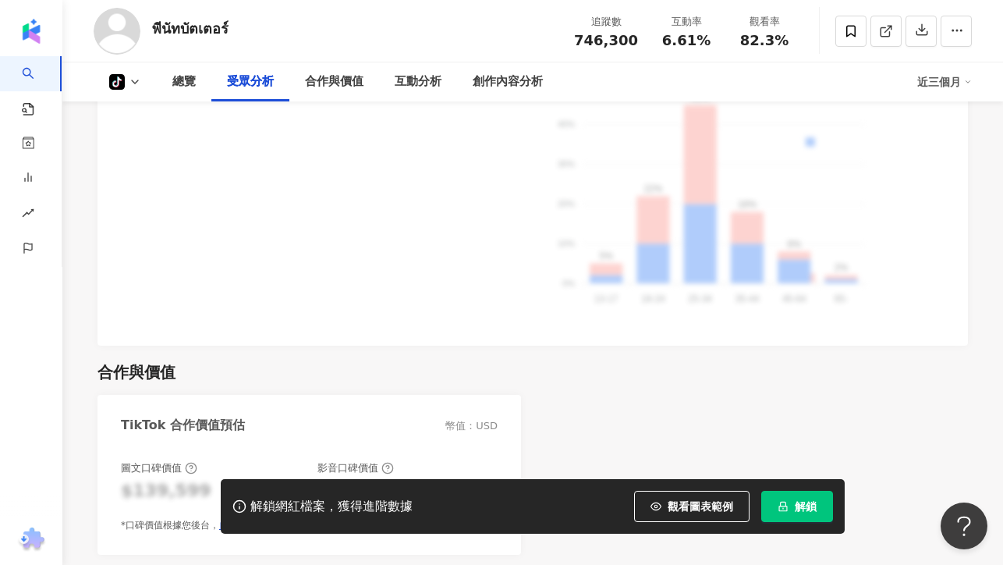
scroll to position [1194, 0]
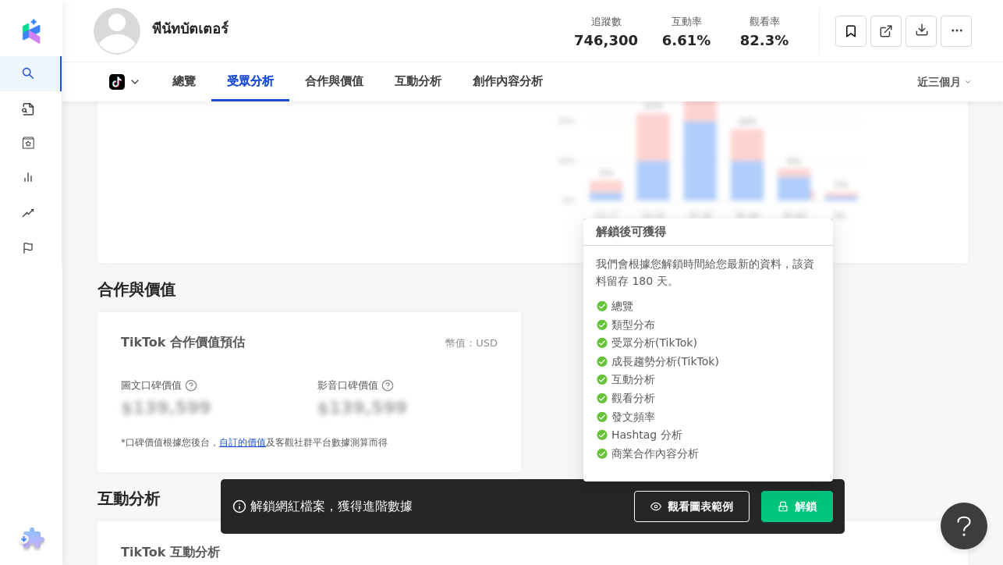
click at [785, 505] on icon "lock" at bounding box center [783, 506] width 11 height 11
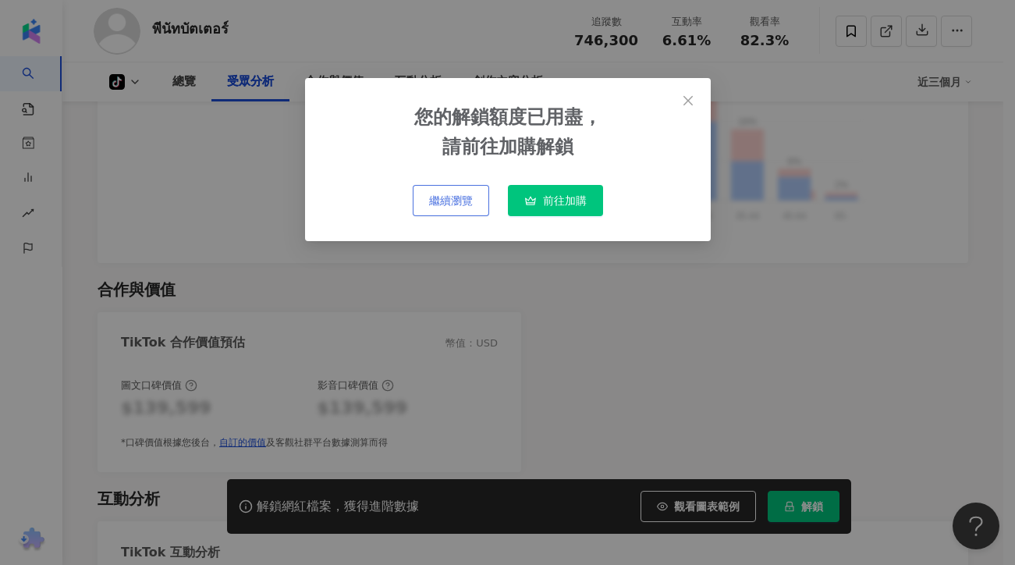
click at [461, 201] on span "繼續瀏覽" at bounding box center [451, 200] width 44 height 12
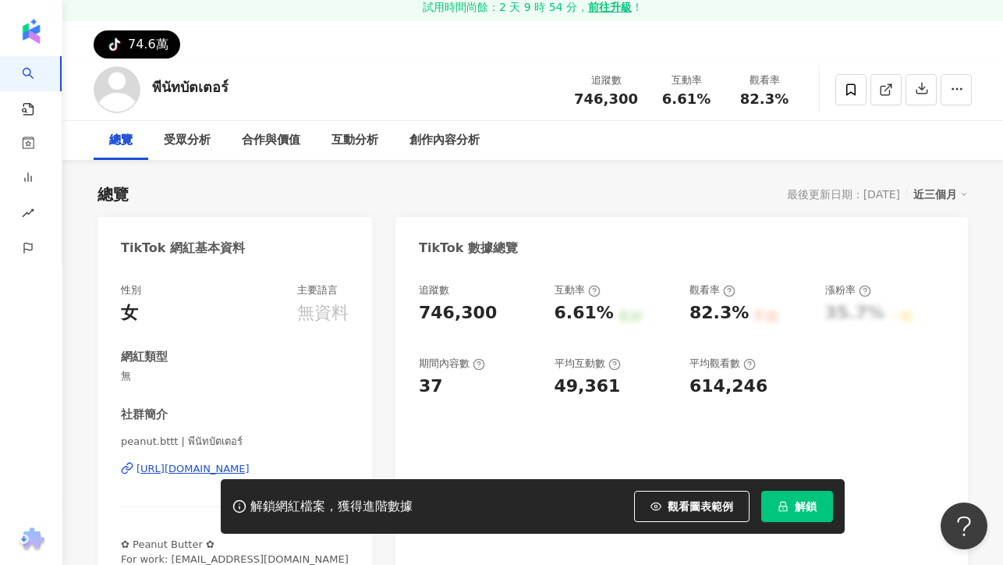
scroll to position [131, 0]
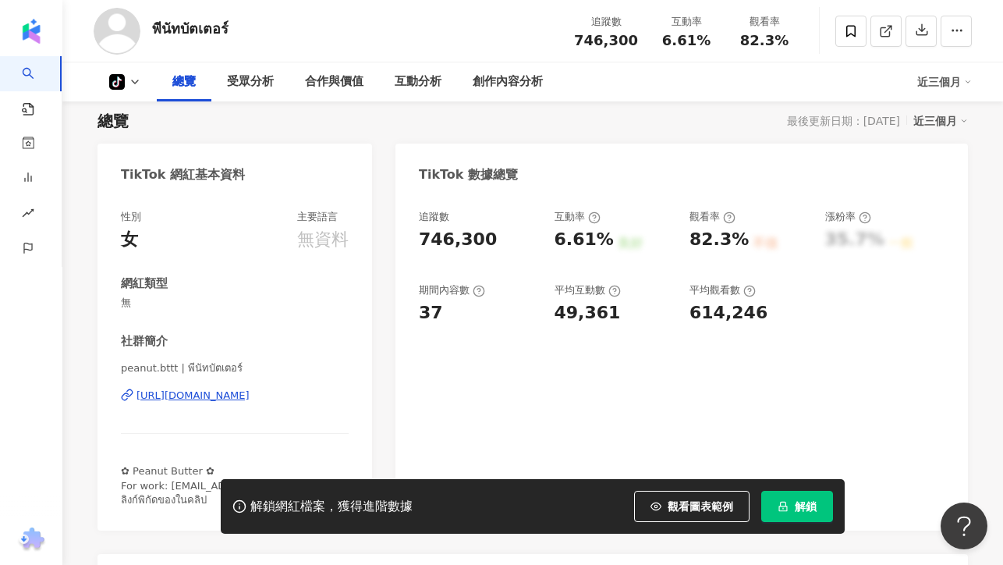
click at [385, 287] on div "TikTok 網紅基本資料 性別 女 主要語言 無資料 網紅類型 無 社群簡介 peanut.bttt | พีนัทบัตเตอร์ https://www…" at bounding box center [533, 521] width 871 height 754
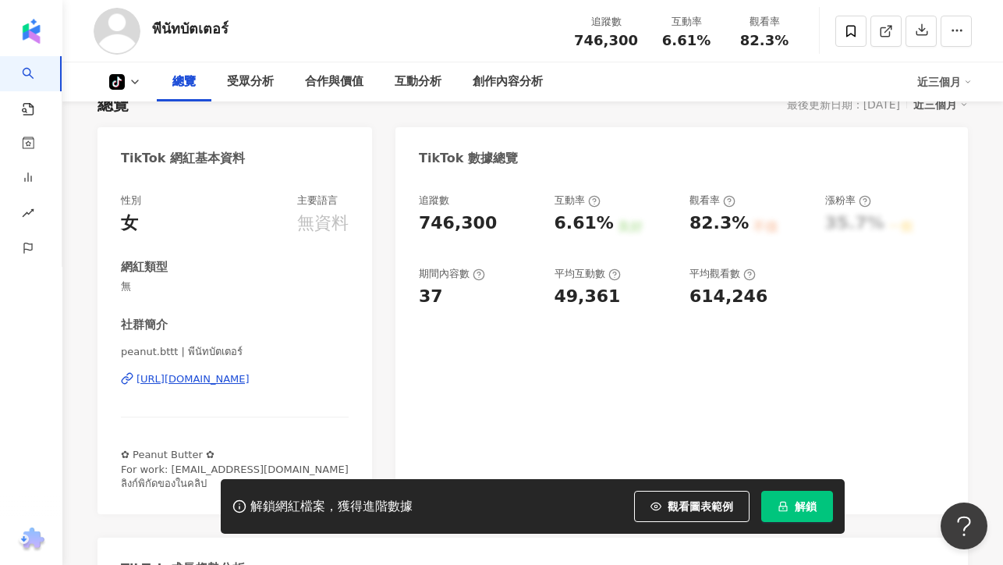
scroll to position [148, 0]
click at [262, 84] on div "受眾分析" at bounding box center [250, 82] width 47 height 19
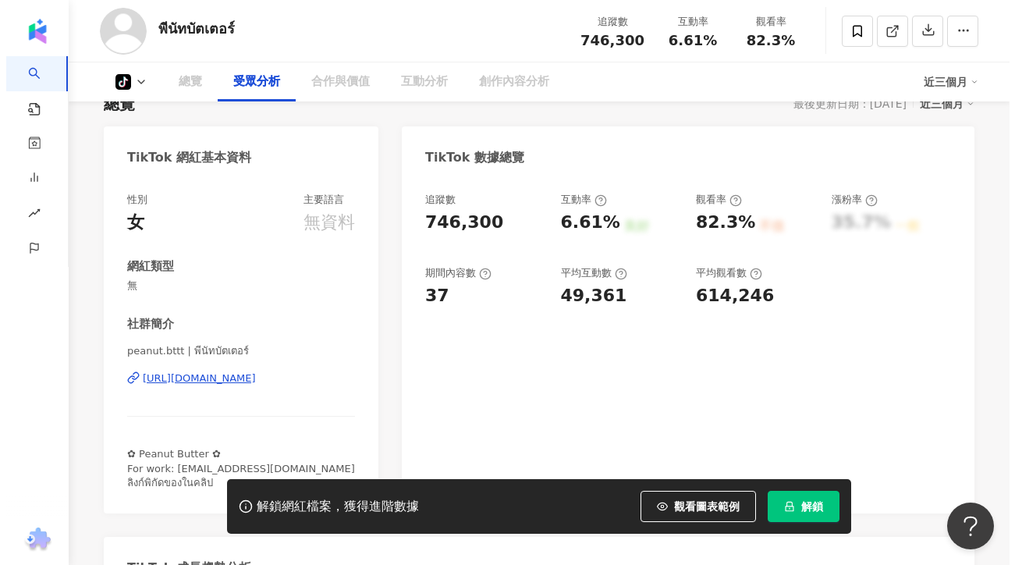
scroll to position [928, 0]
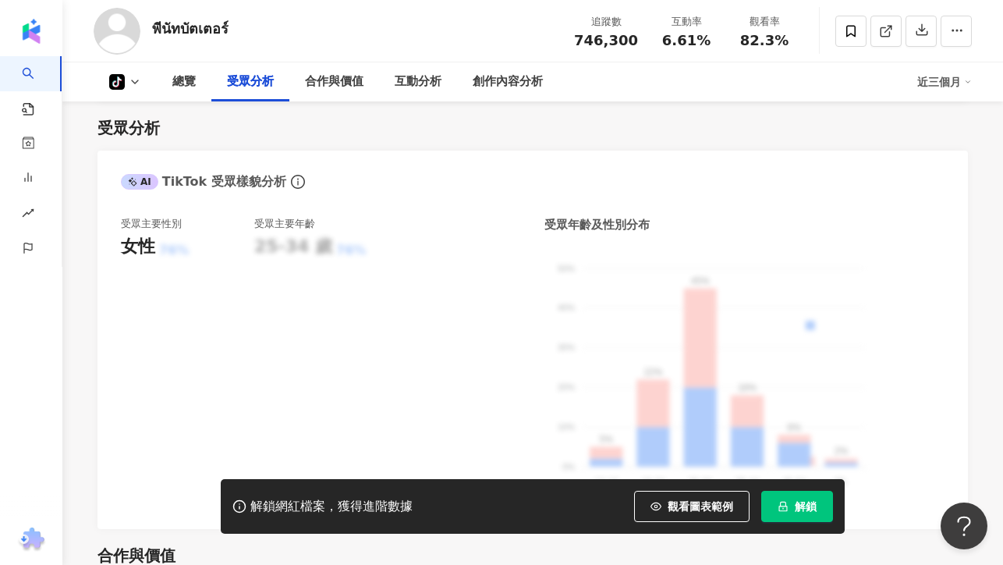
click at [776, 495] on button "解鎖" at bounding box center [797, 506] width 72 height 31
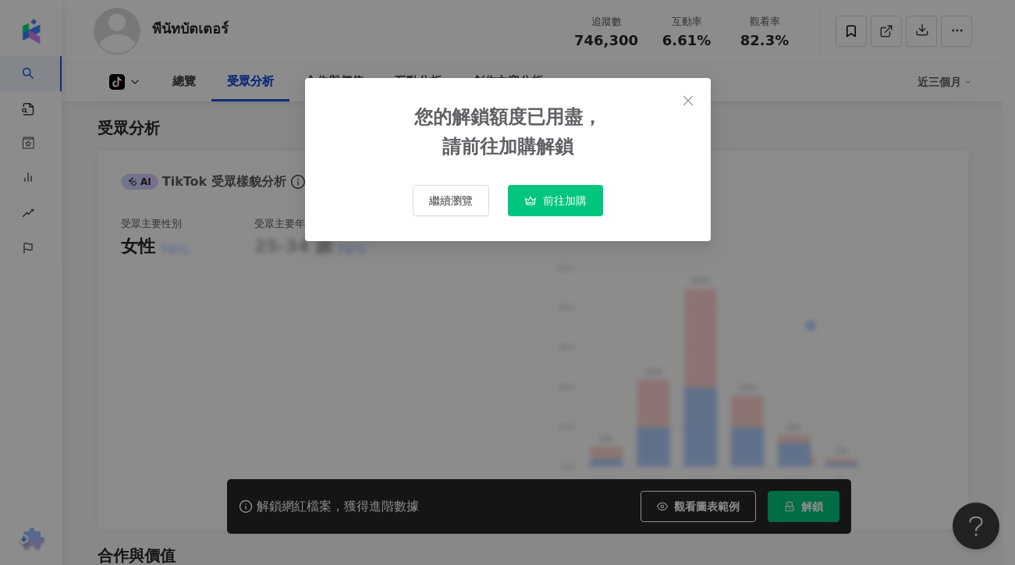
click at [559, 207] on span "前往加購" at bounding box center [565, 200] width 44 height 12
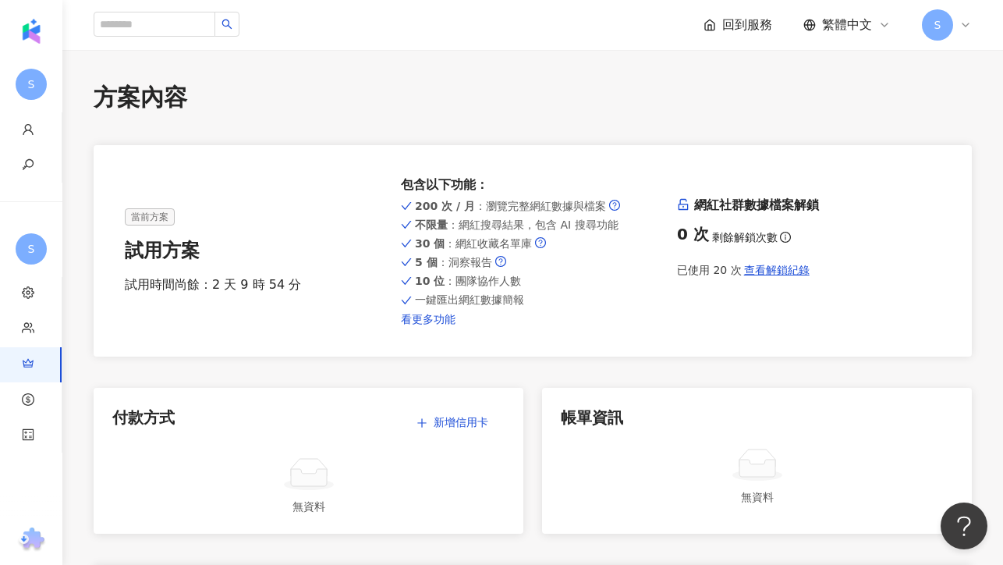
click at [418, 321] on link "看更多功能" at bounding box center [533, 319] width 264 height 12
drag, startPoint x: 709, startPoint y: 204, endPoint x: 853, endPoint y: 208, distance: 144.4
click at [853, 208] on h6 "網紅社群數據檔案解鎖" at bounding box center [809, 205] width 264 height 17
click at [769, 274] on span "查看解鎖紀錄" at bounding box center [777, 270] width 66 height 12
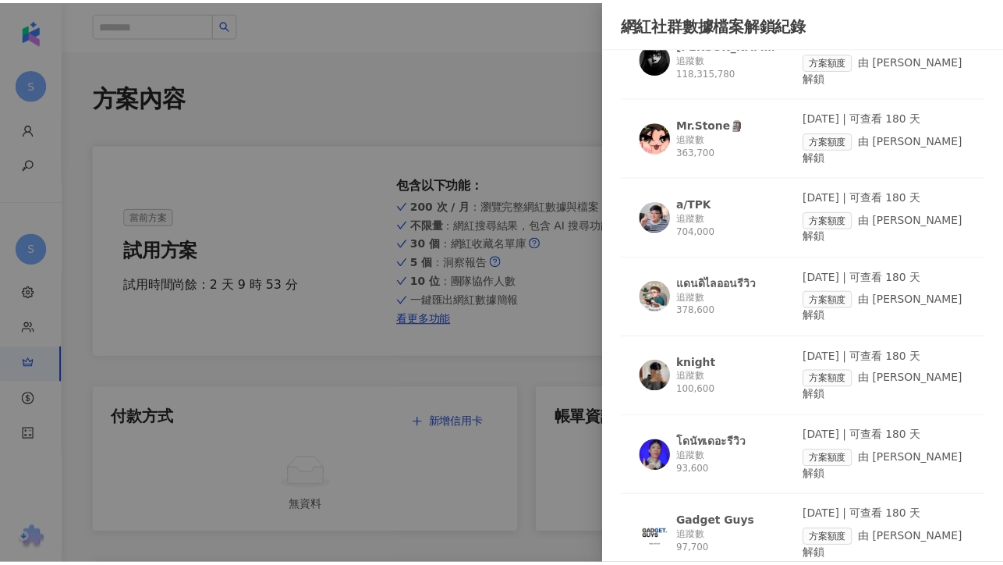
scroll to position [280, 0]
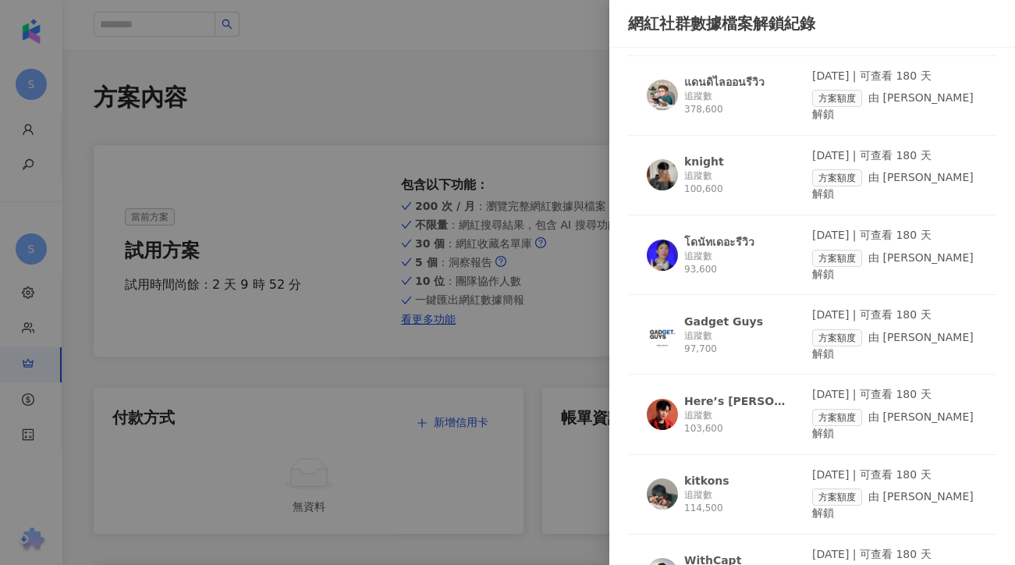
click at [461, 112] on div at bounding box center [507, 282] width 1015 height 565
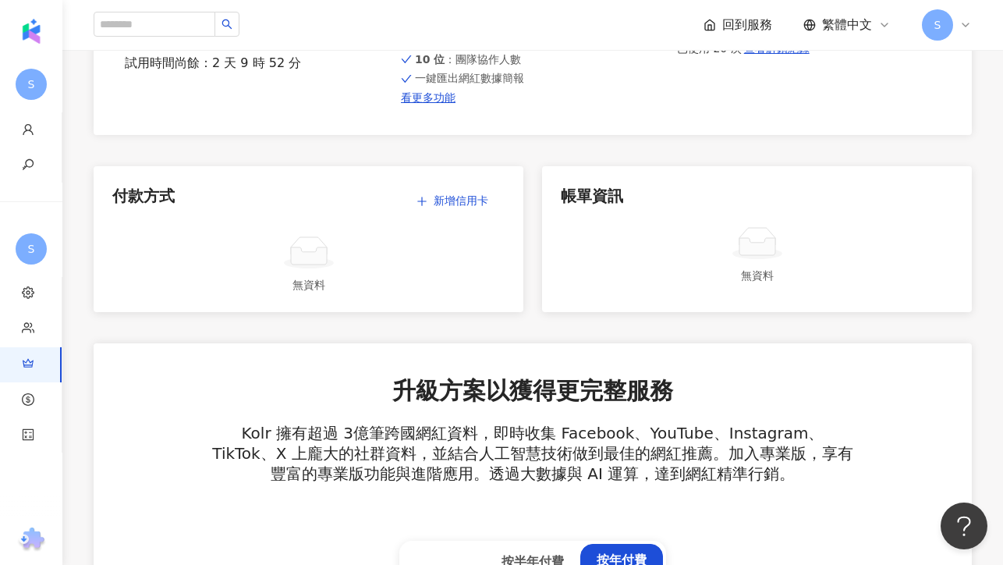
scroll to position [445, 0]
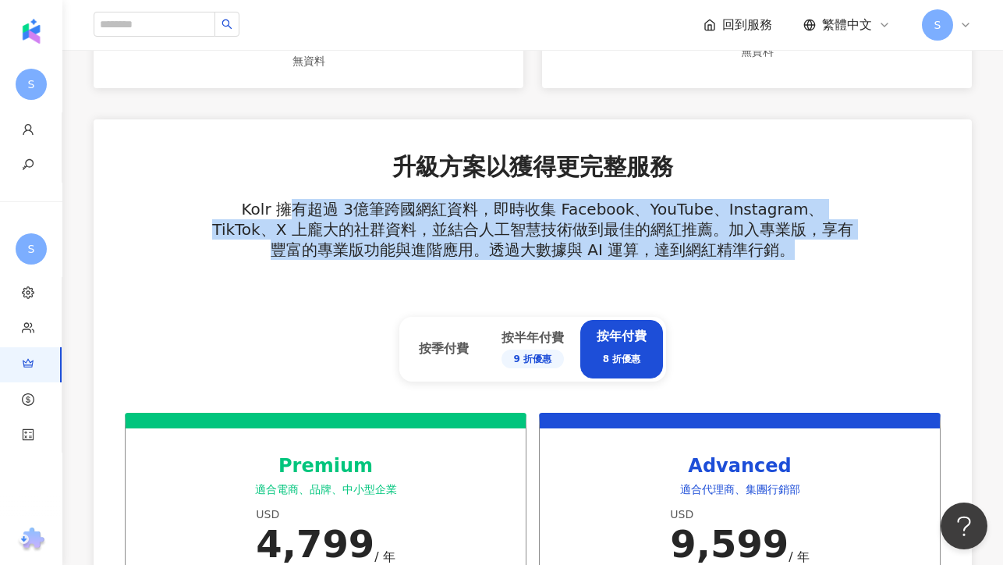
drag, startPoint x: 491, startPoint y: 210, endPoint x: 847, endPoint y: 273, distance: 361.3
click at [847, 274] on div "升級方案以獲得更完整服務 Kolr 擁有超過 3億筆跨國網紅資料，即時收集 Facebook、YouTube、Instagram、TikTok、X 上龐大的社…" at bounding box center [533, 282] width 816 height 262
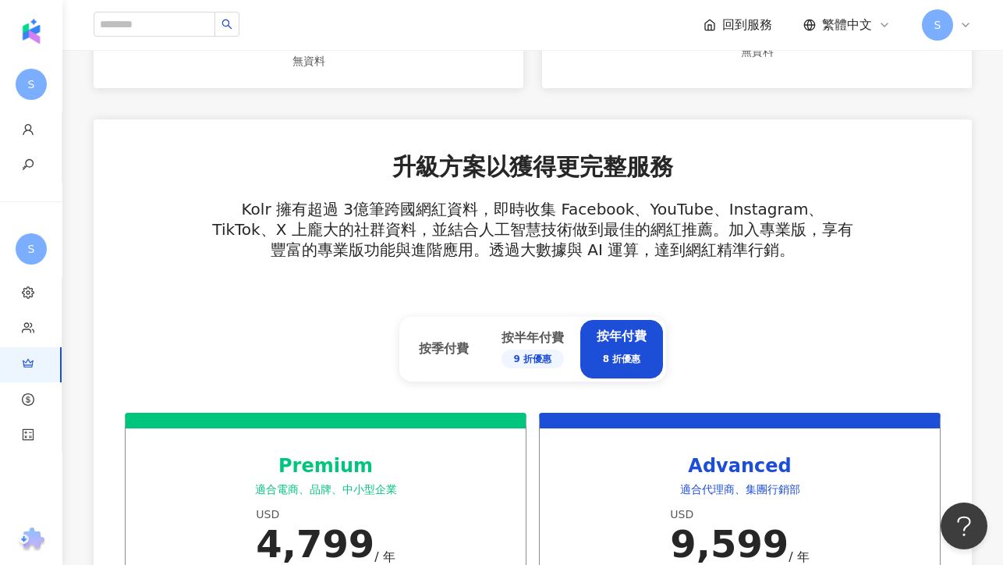
click at [797, 271] on div "升級方案以獲得更完整服務 Kolr 擁有超過 3億筆跨國網紅資料，即時收集 Facebook、YouTube、Instagram、TikTok、X 上龐大的社…" at bounding box center [533, 282] width 816 height 262
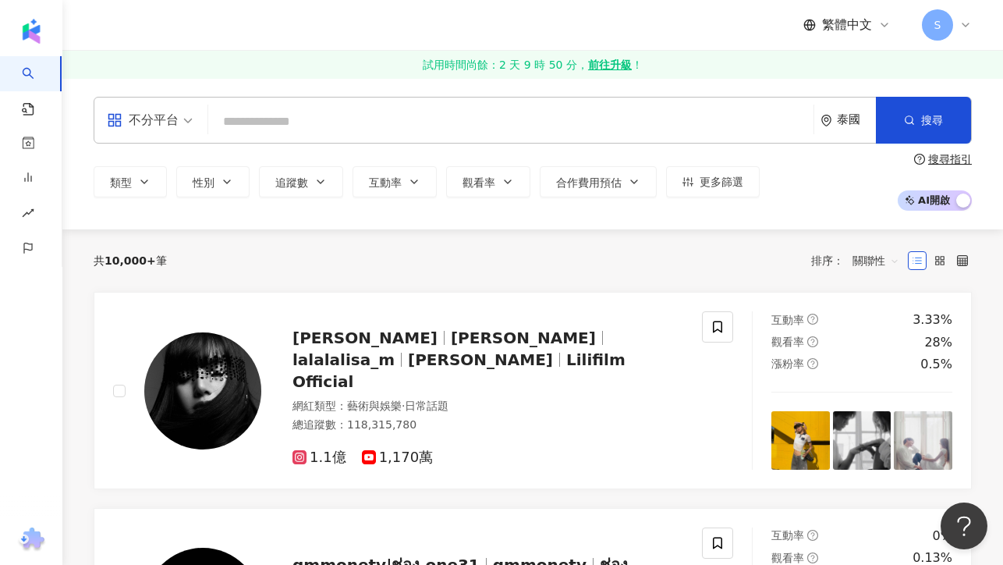
click at [298, 113] on input "search" at bounding box center [511, 122] width 593 height 30
paste input "**********"
type input "**********"
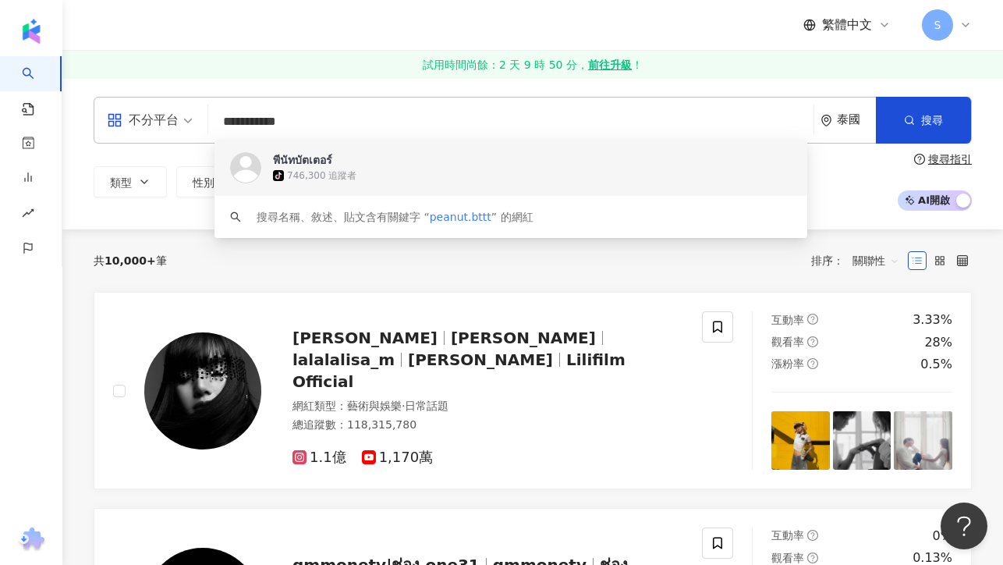
click at [301, 165] on div "พีนัทบัตเตอร์" at bounding box center [302, 160] width 59 height 16
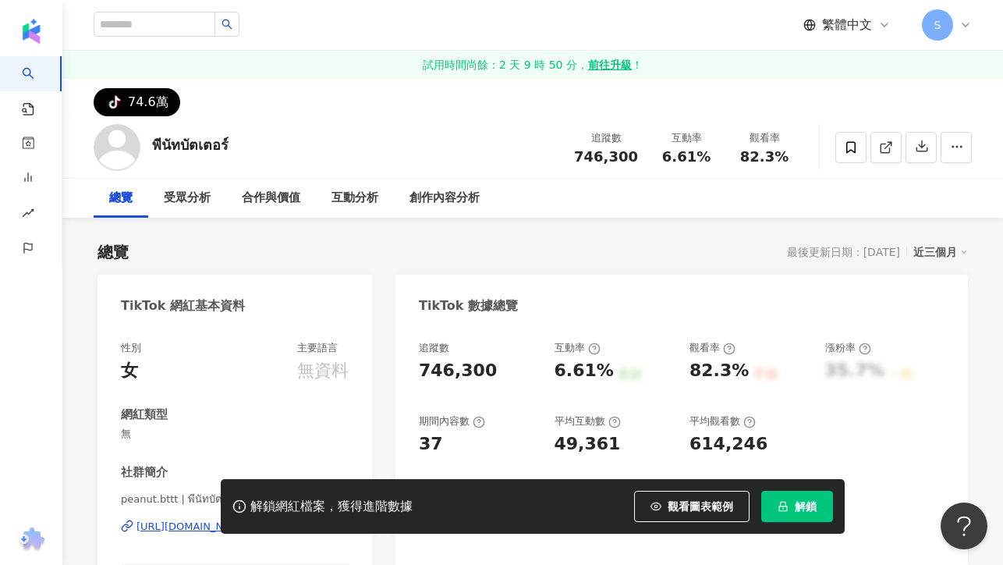
click at [796, 510] on span "解鎖" at bounding box center [806, 506] width 22 height 12
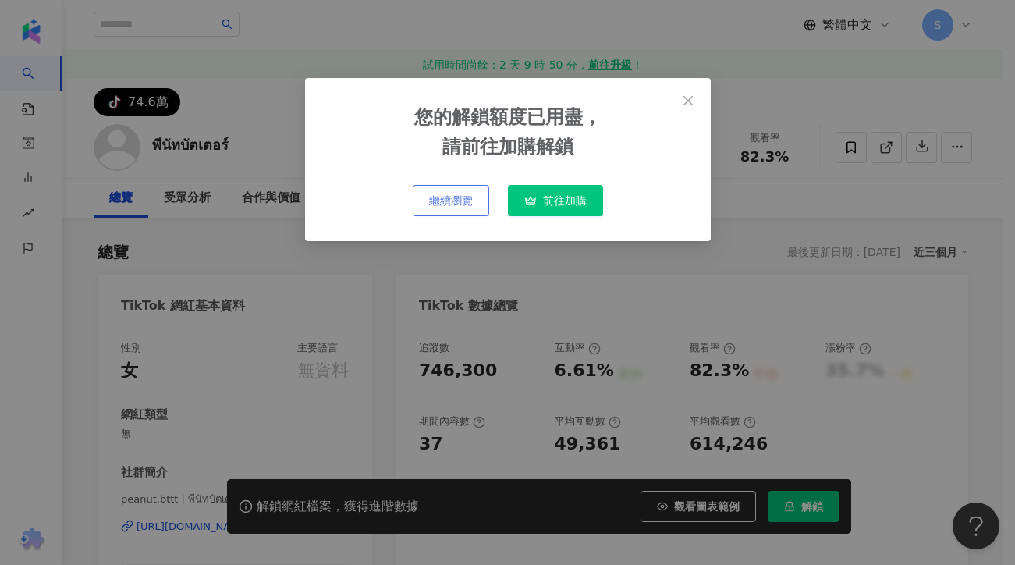
click at [456, 208] on button "繼續瀏覽" at bounding box center [451, 200] width 76 height 31
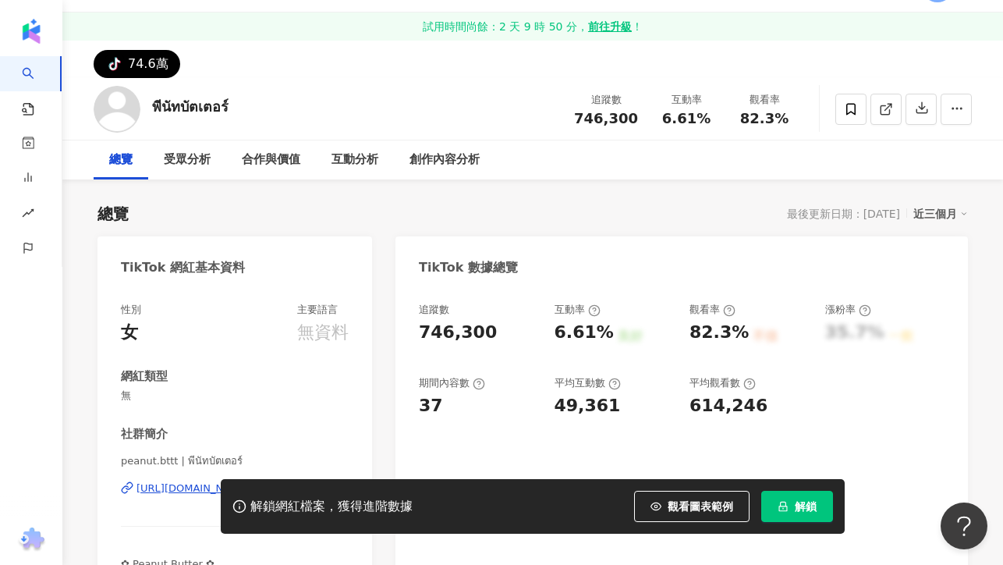
scroll to position [115, 0]
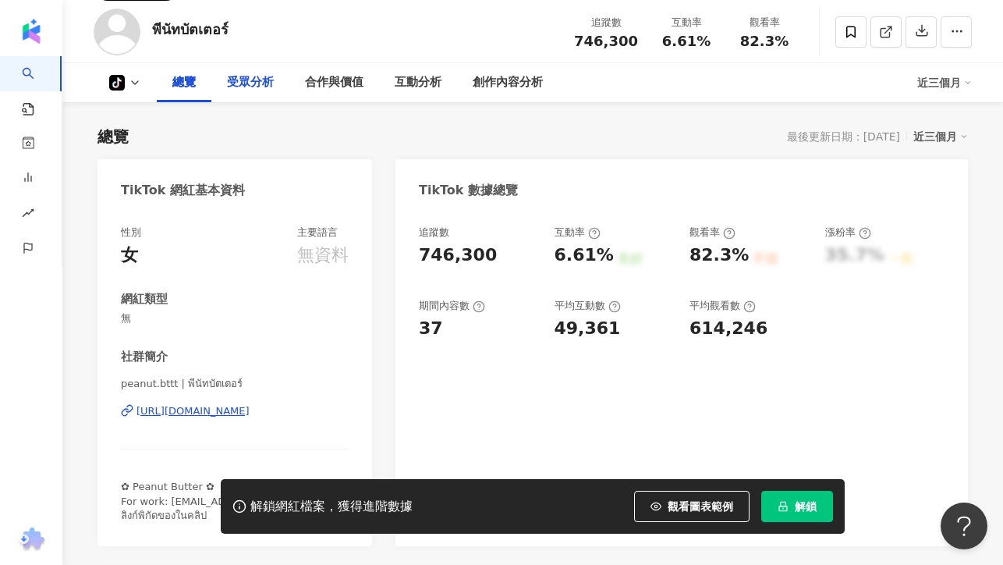
click at [259, 90] on div "受眾分析" at bounding box center [250, 82] width 47 height 19
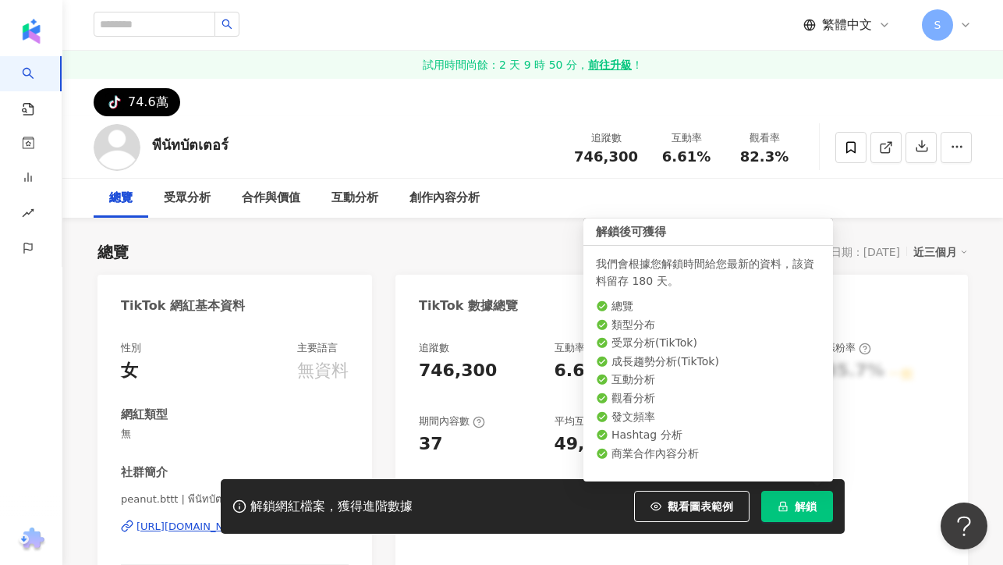
click at [800, 511] on span "解鎖" at bounding box center [806, 506] width 22 height 12
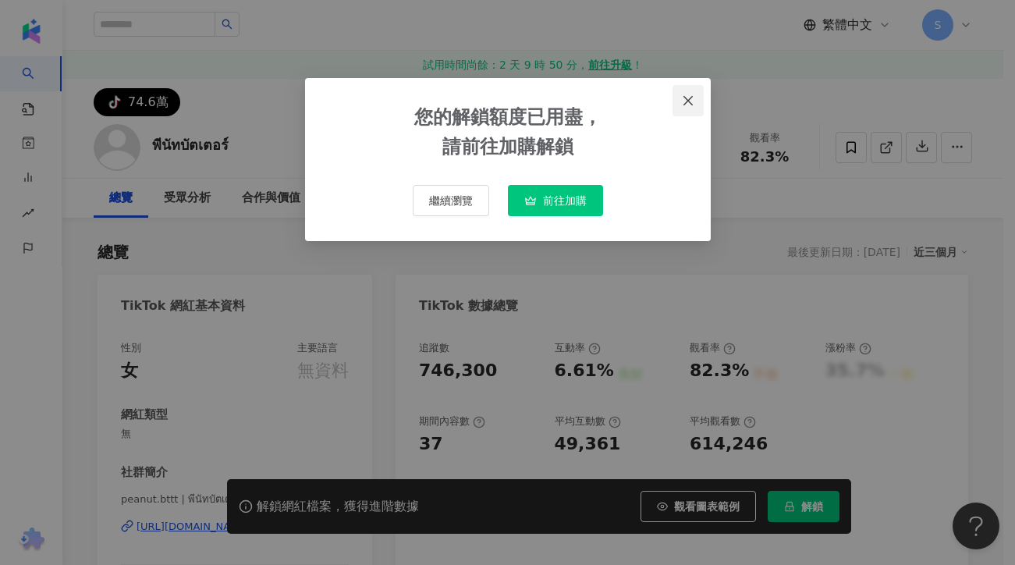
click at [698, 103] on span "Close" at bounding box center [687, 100] width 31 height 12
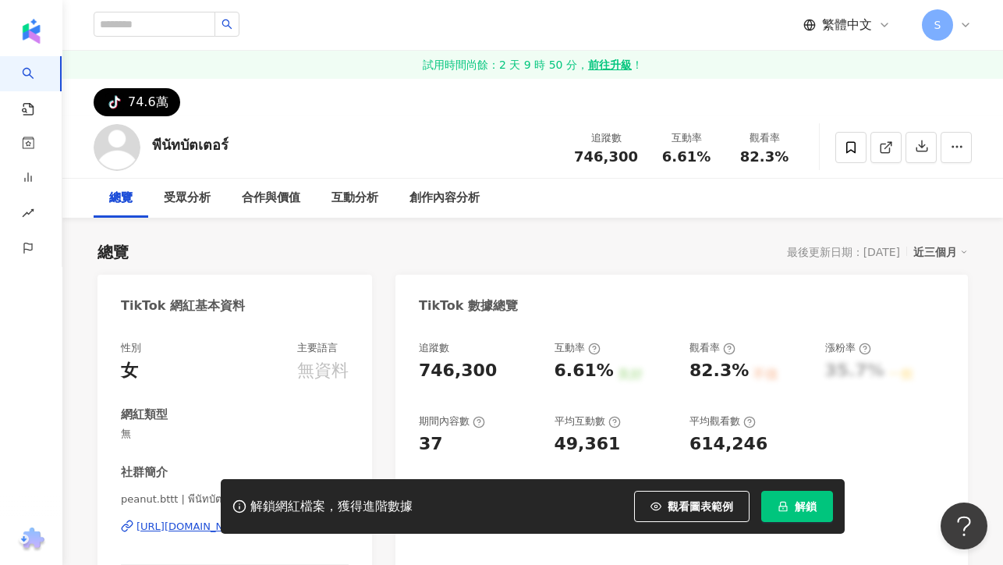
click at [186, 196] on div "受眾分析" at bounding box center [187, 198] width 47 height 19
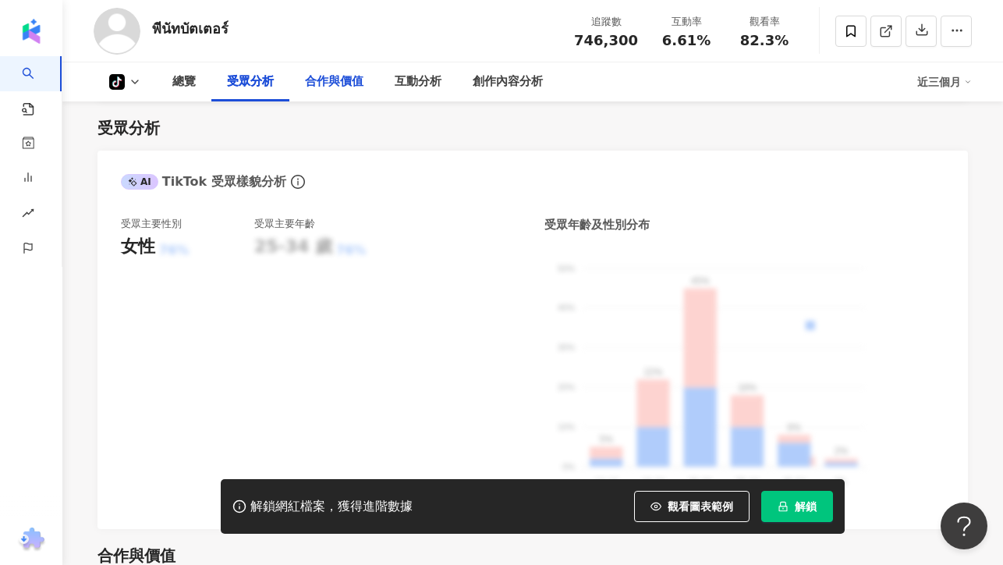
click at [318, 80] on div "合作與價值" at bounding box center [334, 82] width 59 height 19
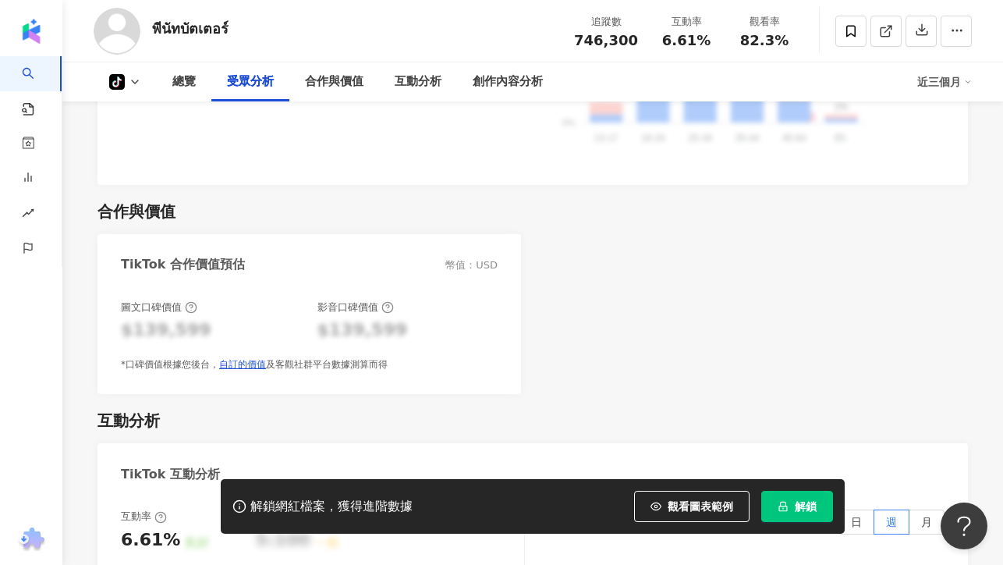
scroll to position [1263, 0]
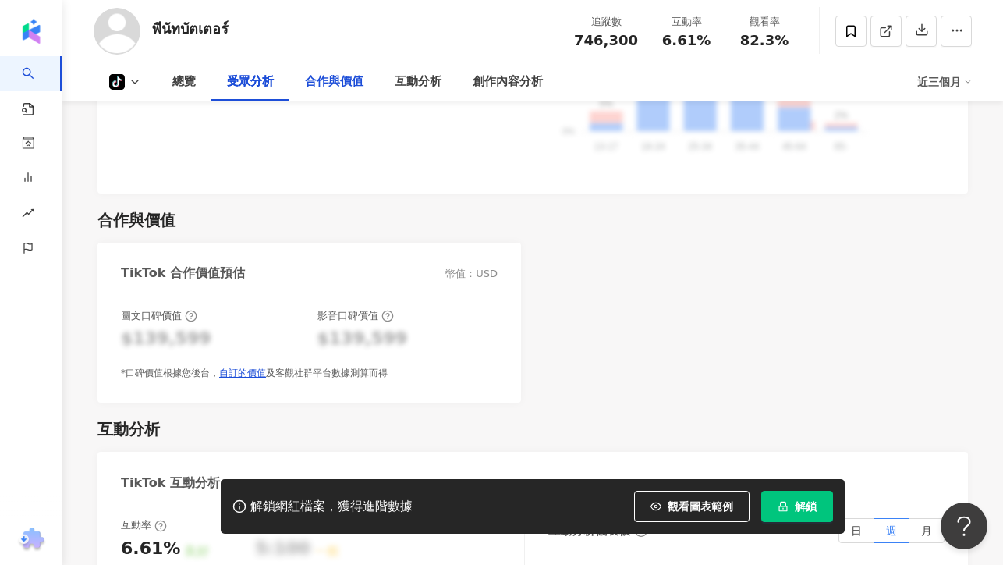
click at [332, 90] on div "合作與價值" at bounding box center [334, 82] width 59 height 19
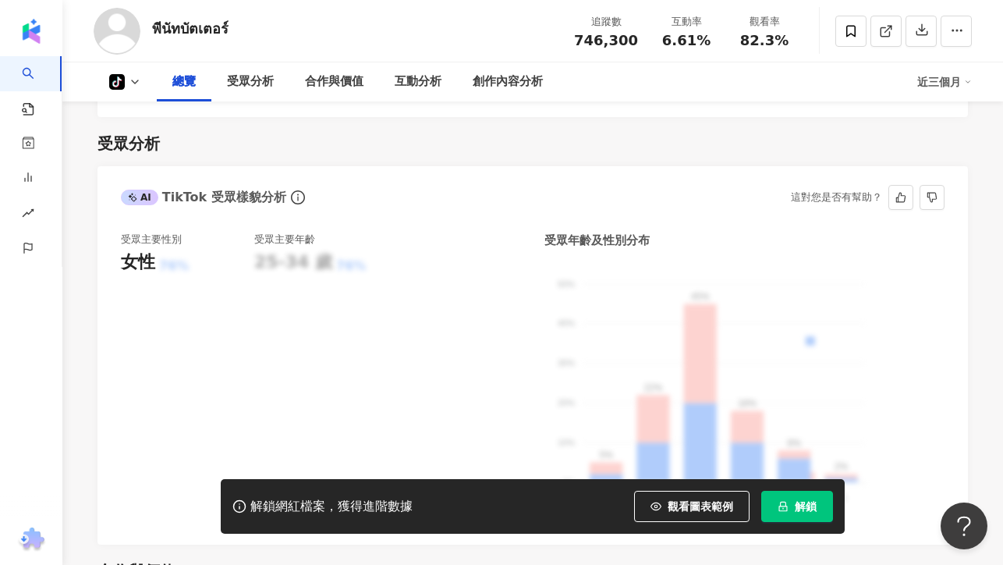
scroll to position [961, 0]
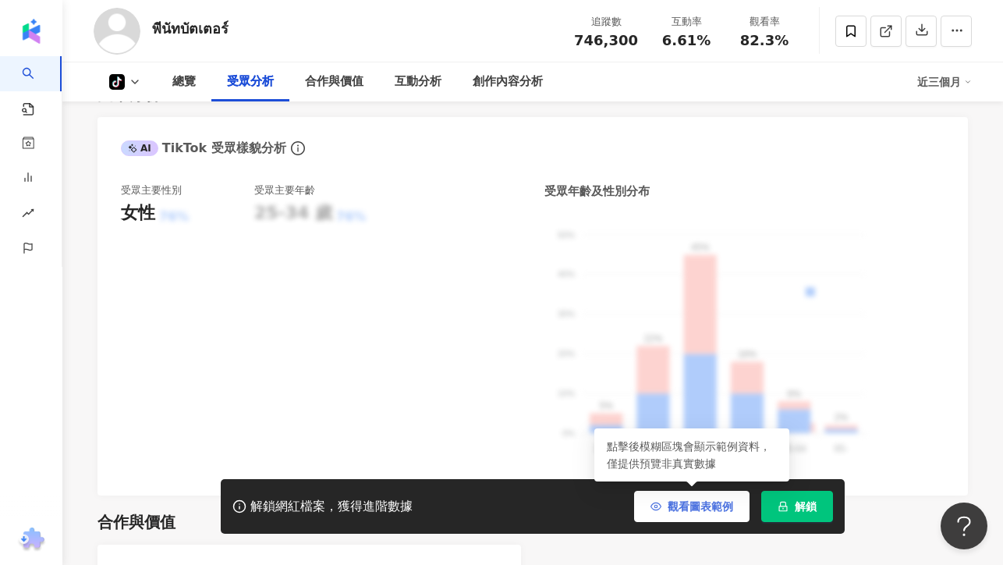
click at [708, 508] on span "觀看圖表範例" at bounding box center [701, 506] width 66 height 12
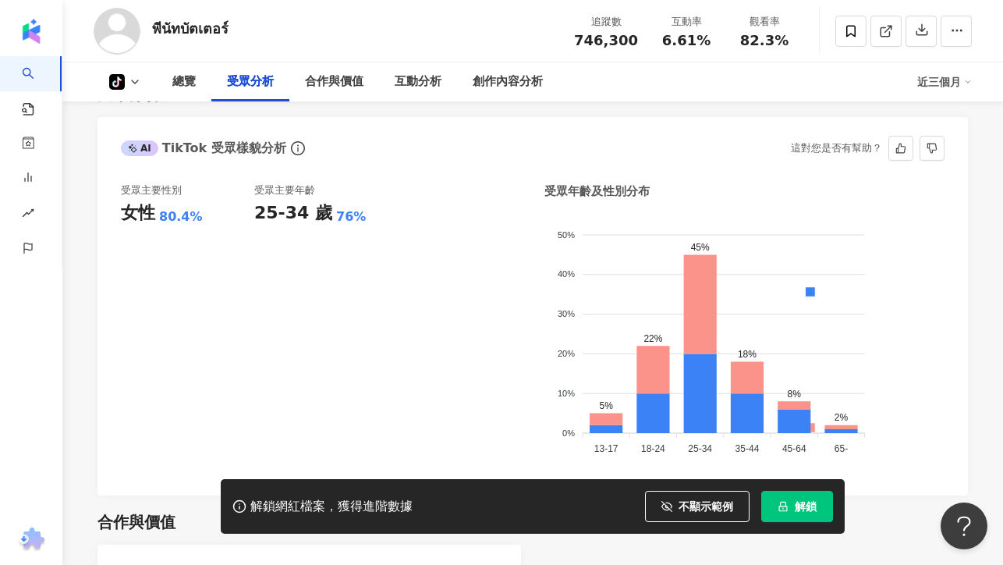
click at [348, 321] on div "受眾主要年齡 25-34 歲 76%" at bounding box center [320, 327] width 133 height 289
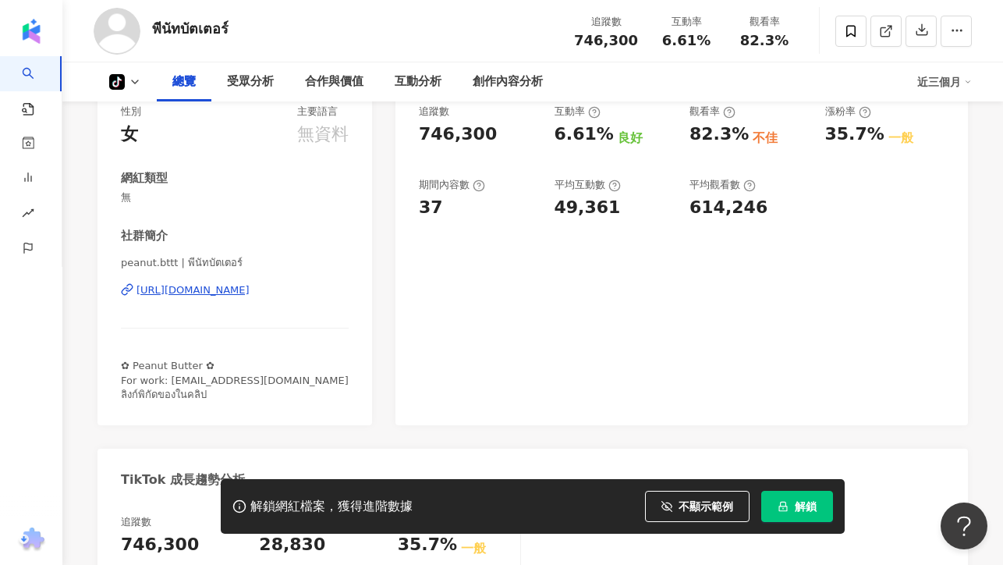
scroll to position [0, 0]
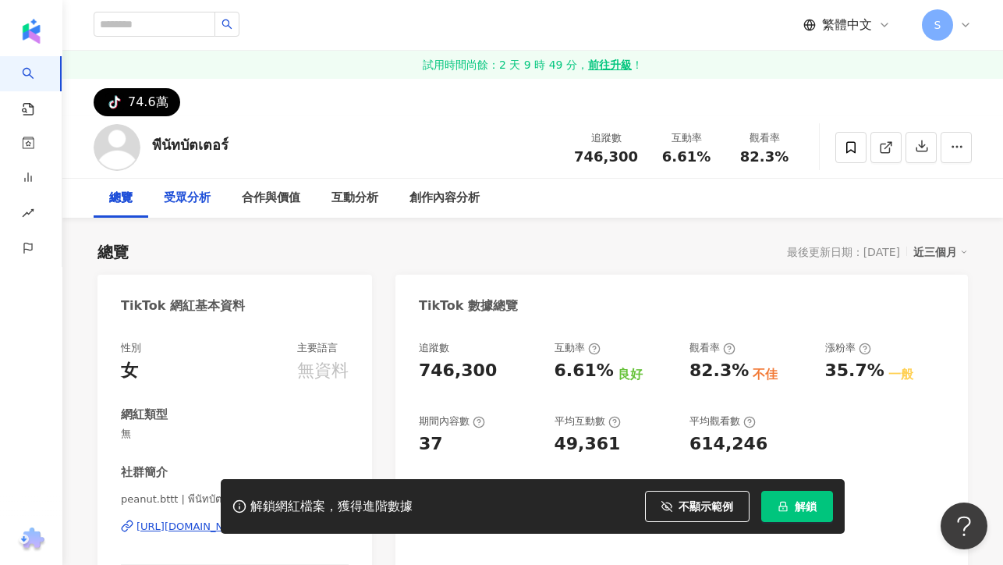
click at [193, 195] on div "受眾分析" at bounding box center [187, 198] width 47 height 19
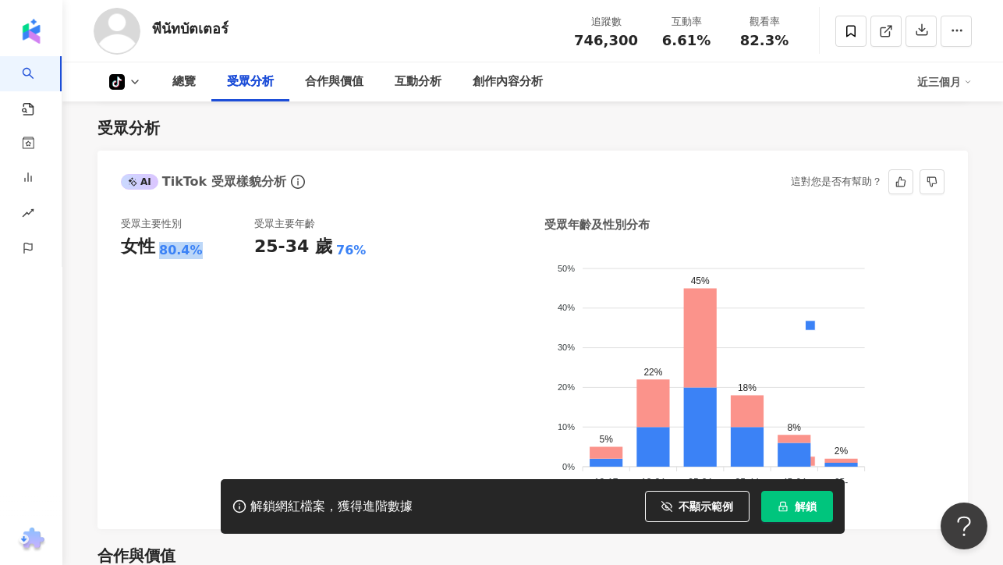
drag, startPoint x: 160, startPoint y: 251, endPoint x: 201, endPoint y: 254, distance: 41.4
click at [201, 254] on div "女性 80.4%" at bounding box center [187, 247] width 133 height 24
click at [250, 271] on div "受眾主要性別 女性 80.4%" at bounding box center [187, 361] width 133 height 289
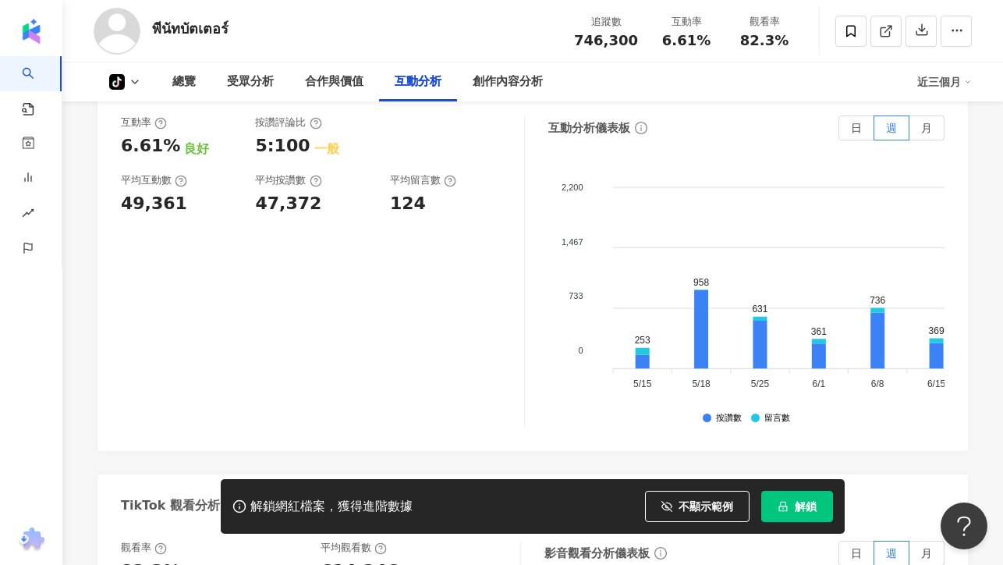
scroll to position [1528, 0]
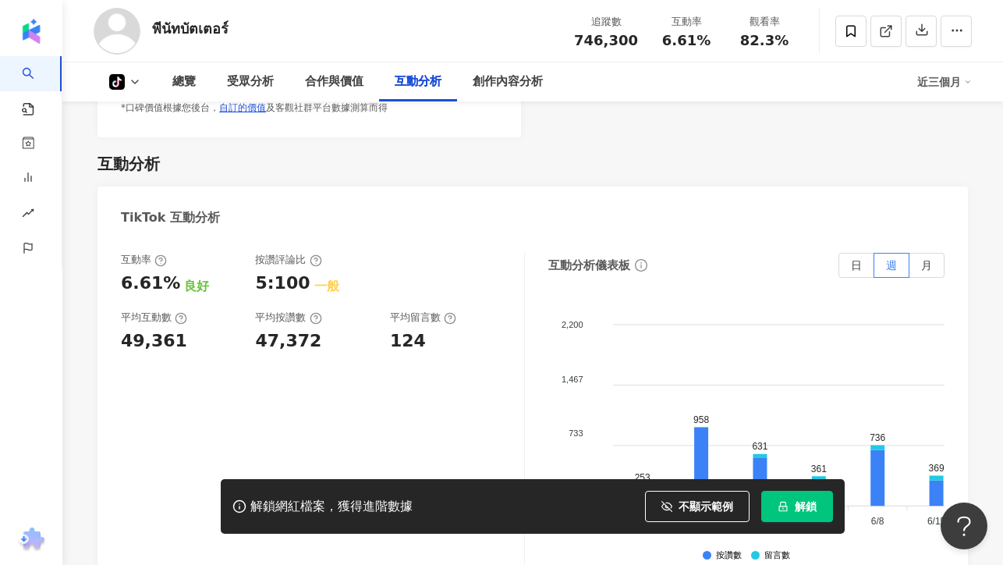
click at [301, 406] on div "互動率 6.61% 良好 按讚評論比 5:100 一般 平均互動數 49,361 平均按讚數 47,372 平均留言數 124" at bounding box center [323, 409] width 404 height 312
click at [357, 421] on div "互動率 6.61% 良好 按讚評論比 5:100 一般 平均互動數 49,361 平均按讚數 47,372 平均留言數 124" at bounding box center [323, 409] width 404 height 312
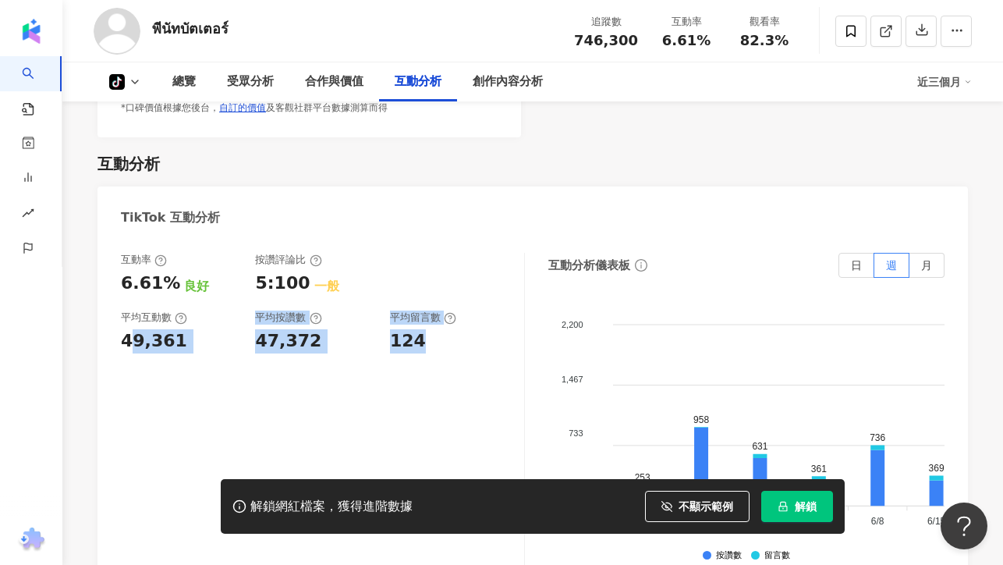
drag, startPoint x: 131, startPoint y: 342, endPoint x: 465, endPoint y: 347, distance: 333.9
click at [465, 347] on div "互動率 6.61% 良好 按讚評論比 5:100 一般 平均互動數 49,361 平均按讚數 47,372 平均留言數 124" at bounding box center [315, 303] width 388 height 100
click at [452, 348] on div "124" at bounding box center [449, 341] width 119 height 24
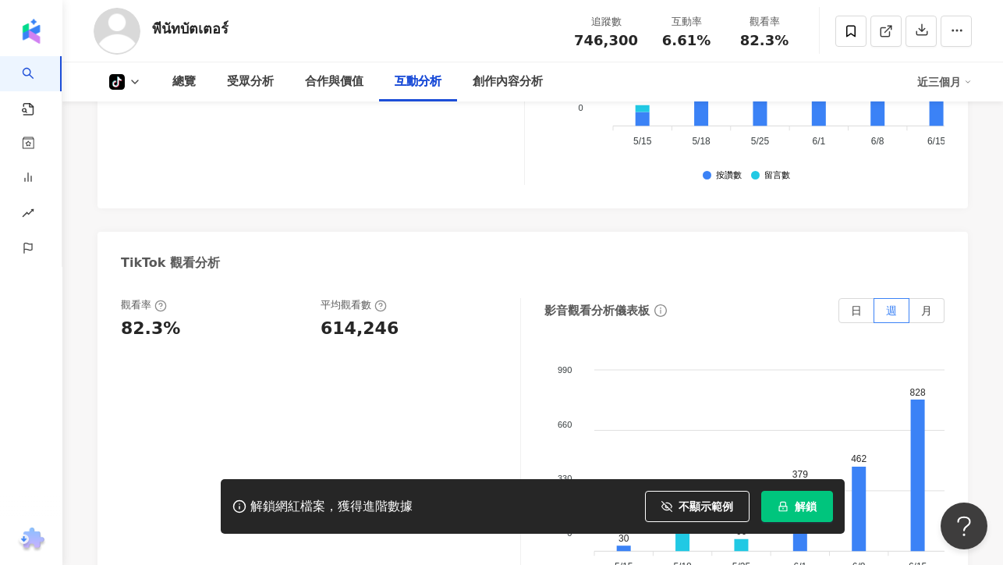
scroll to position [1970, 0]
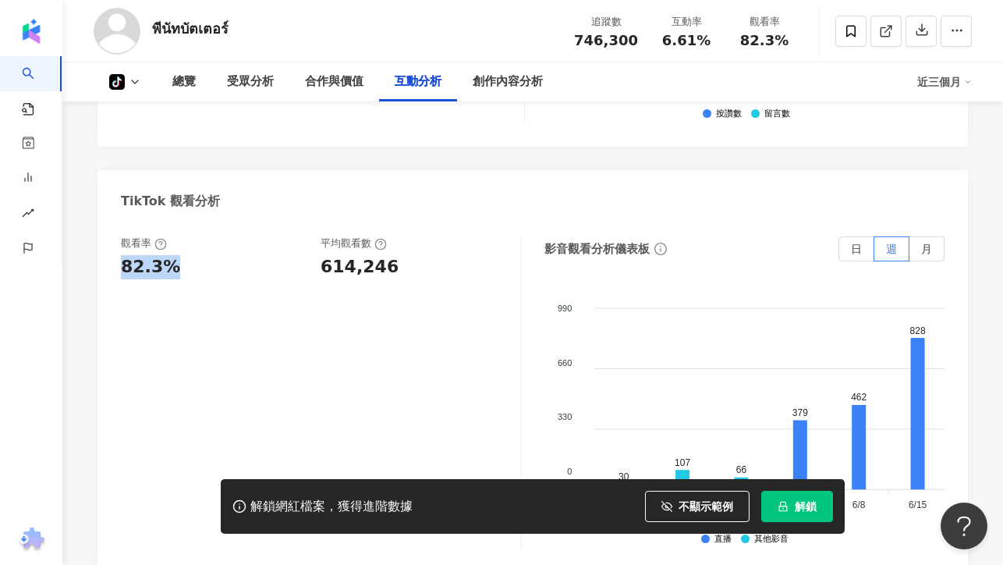
drag, startPoint x: 118, startPoint y: 268, endPoint x: 219, endPoint y: 269, distance: 101.4
click at [219, 269] on div "觀看率 82.3% 平均觀看數 614,246 影音觀看分析儀表板 日 週 月 990 990 660 660 330 330 0 0 30 107 66 3…" at bounding box center [533, 396] width 871 height 351
click at [219, 269] on div "82.3%" at bounding box center [213, 267] width 184 height 24
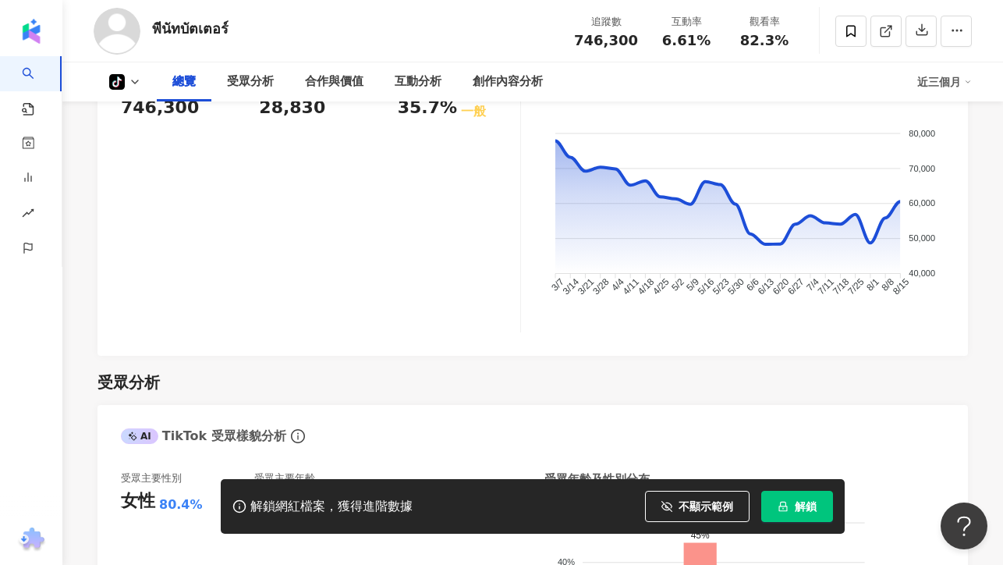
scroll to position [474, 0]
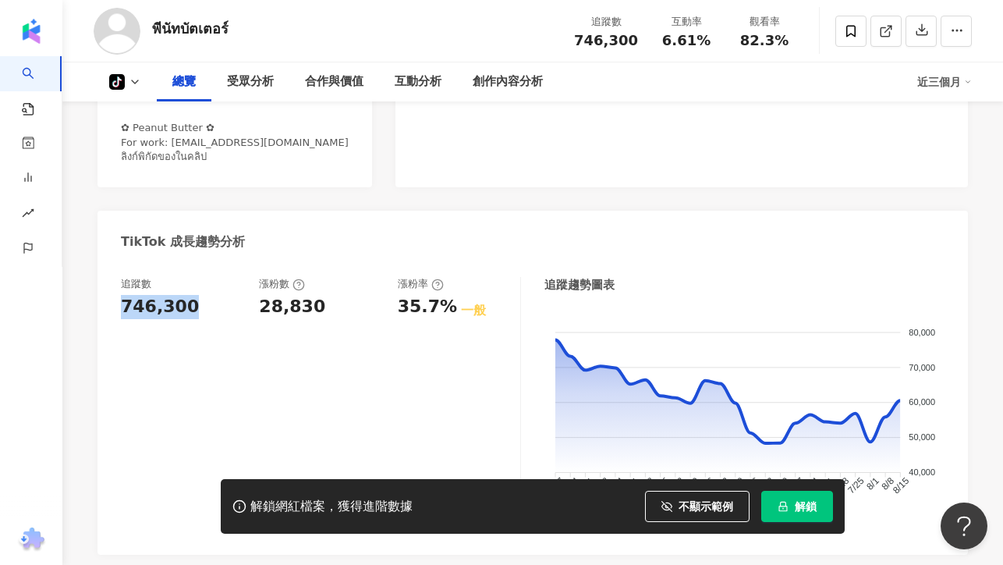
drag, startPoint x: 122, startPoint y: 304, endPoint x: 232, endPoint y: 306, distance: 110.0
click at [232, 306] on div "746,300" at bounding box center [182, 307] width 122 height 24
drag, startPoint x: 193, startPoint y: 305, endPoint x: 80, endPoint y: 305, distance: 112.3
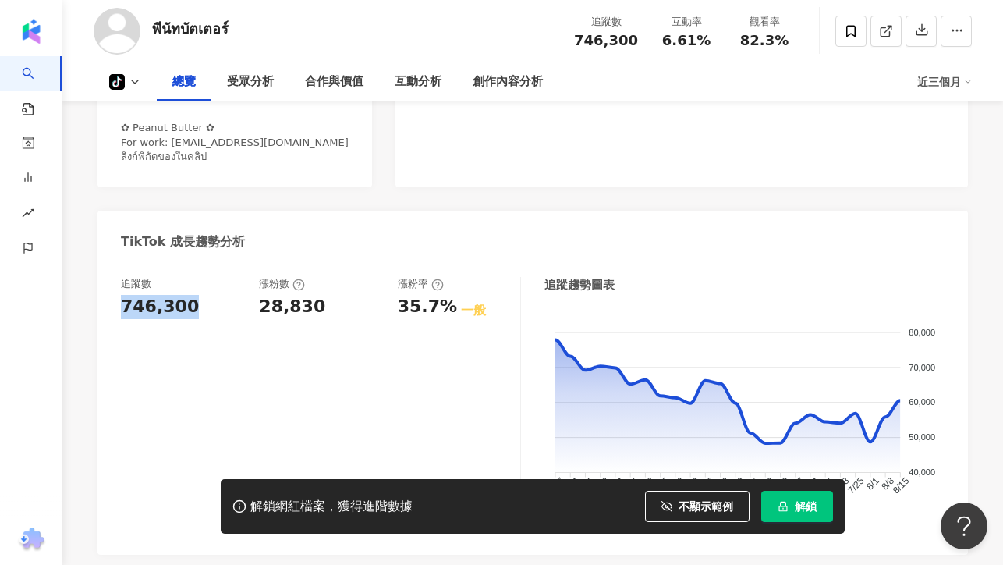
click at [182, 336] on div "追蹤數 746,300" at bounding box center [182, 404] width 122 height 254
drag, startPoint x: 252, startPoint y: 305, endPoint x: 354, endPoint y: 303, distance: 102.2
click at [354, 303] on div "追蹤數 746,300 漲粉數 28,830 漲粉率 35.7% 一般" at bounding box center [321, 404] width 400 height 254
click at [353, 306] on div "28,830" at bounding box center [320, 307] width 122 height 24
drag, startPoint x: 332, startPoint y: 308, endPoint x: 202, endPoint y: 320, distance: 130.8
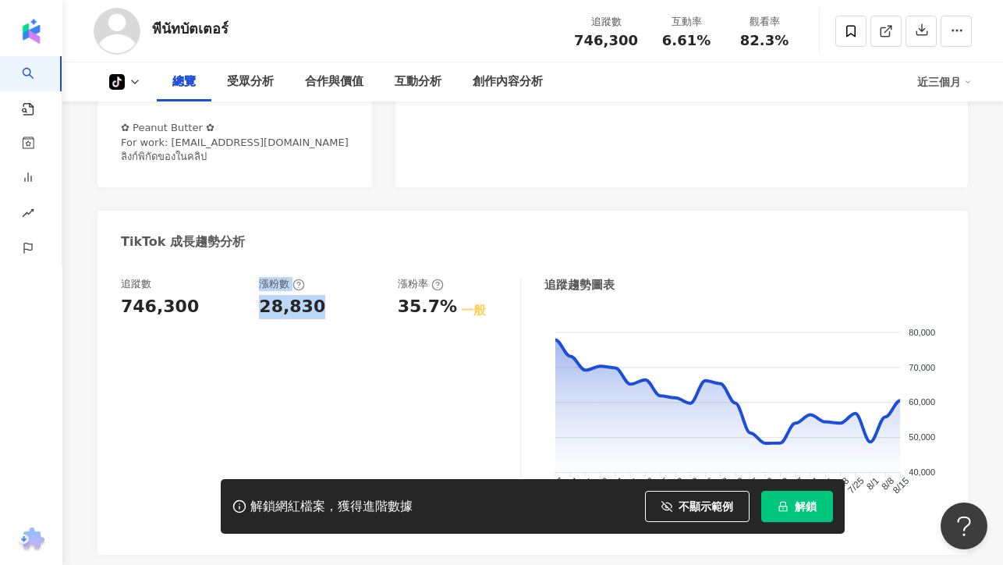
click at [169, 307] on div "追蹤數 746,300 漲粉數 28,830 漲粉率 35.7% 一般" at bounding box center [321, 404] width 400 height 254
click at [234, 336] on div "追蹤數 746,300" at bounding box center [182, 404] width 122 height 254
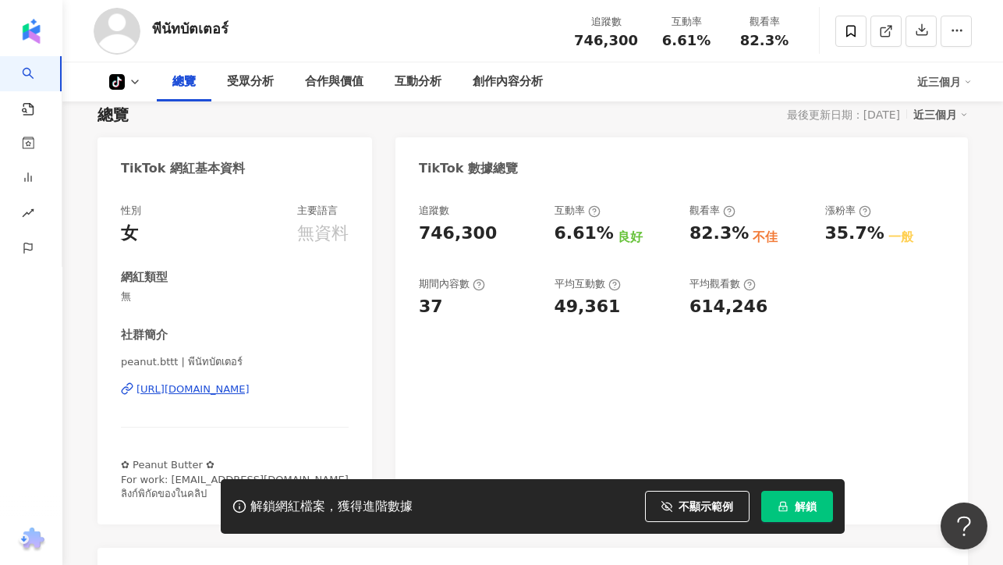
scroll to position [135, 0]
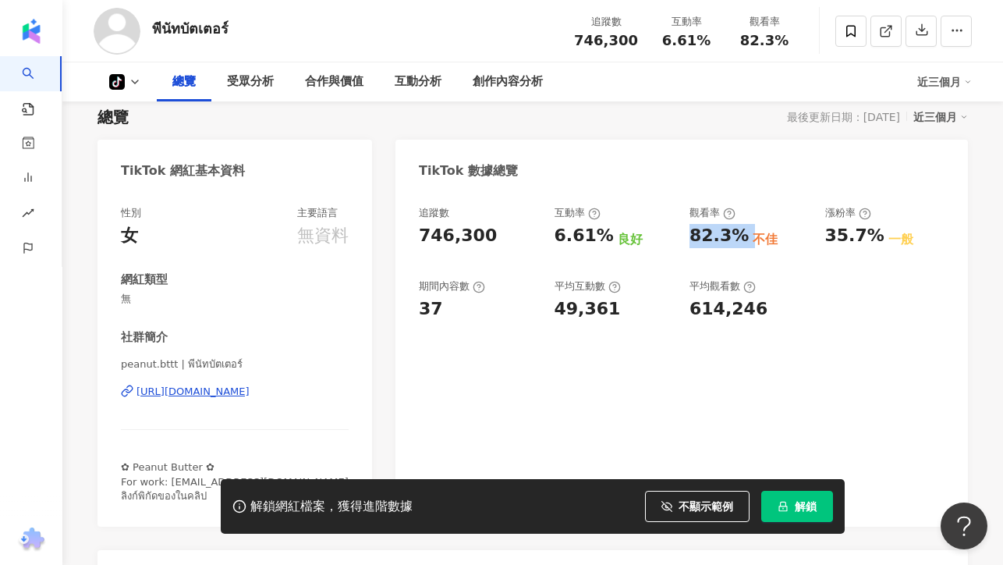
drag, startPoint x: 716, startPoint y: 232, endPoint x: 745, endPoint y: 232, distance: 28.9
click at [745, 232] on div "追蹤數 746,300 互動率 6.61% 良好 觀看率 82.3% 不佳 漲粉率 35.7% 一般 期間內容數 37 平均互動數 49,361 平均觀看數 …" at bounding box center [682, 263] width 526 height 115
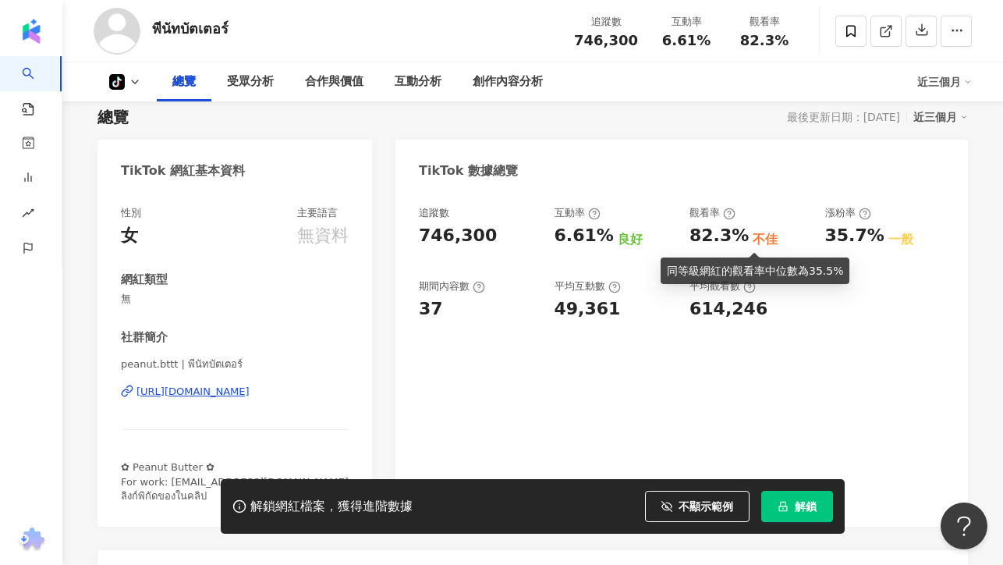
click at [707, 262] on div "同等級網紅的觀看率中位數為 35.5%" at bounding box center [755, 270] width 176 height 17
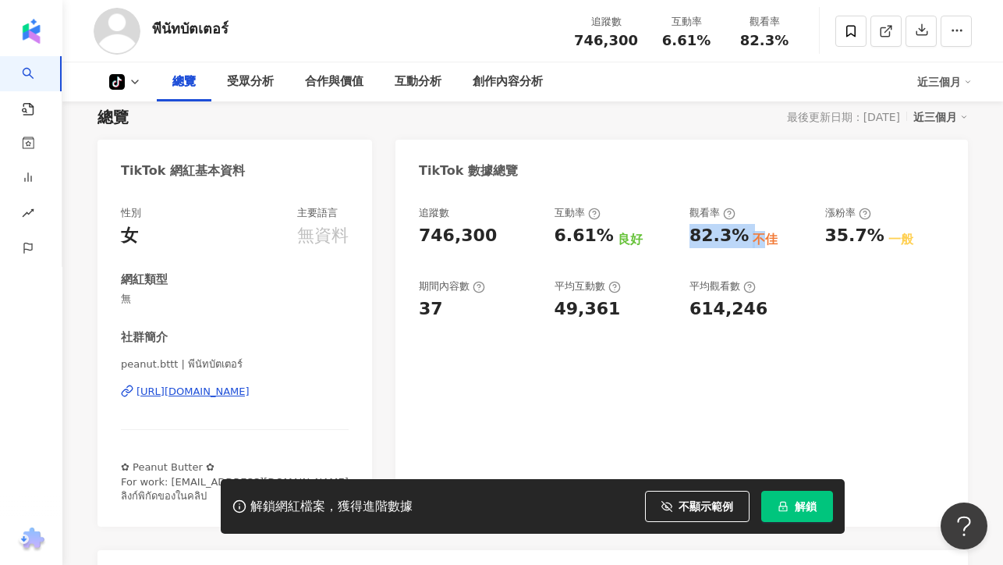
drag, startPoint x: 690, startPoint y: 232, endPoint x: 749, endPoint y: 234, distance: 59.3
click at [749, 234] on div "追蹤數 746,300 互動率 6.61% 良好 觀看率 82.3% 不佳 漲粉率 35.7% 一般 期間內容數 37 平均互動數 49,361 平均觀看數 …" at bounding box center [682, 263] width 526 height 115
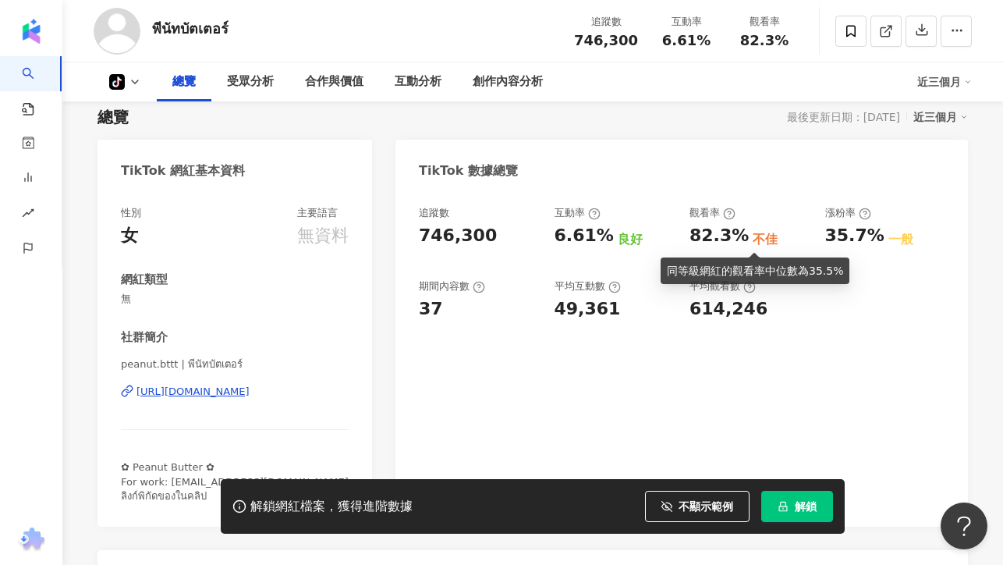
click at [732, 268] on div "同等級網紅的觀看率中位數為 35.5%" at bounding box center [755, 270] width 176 height 17
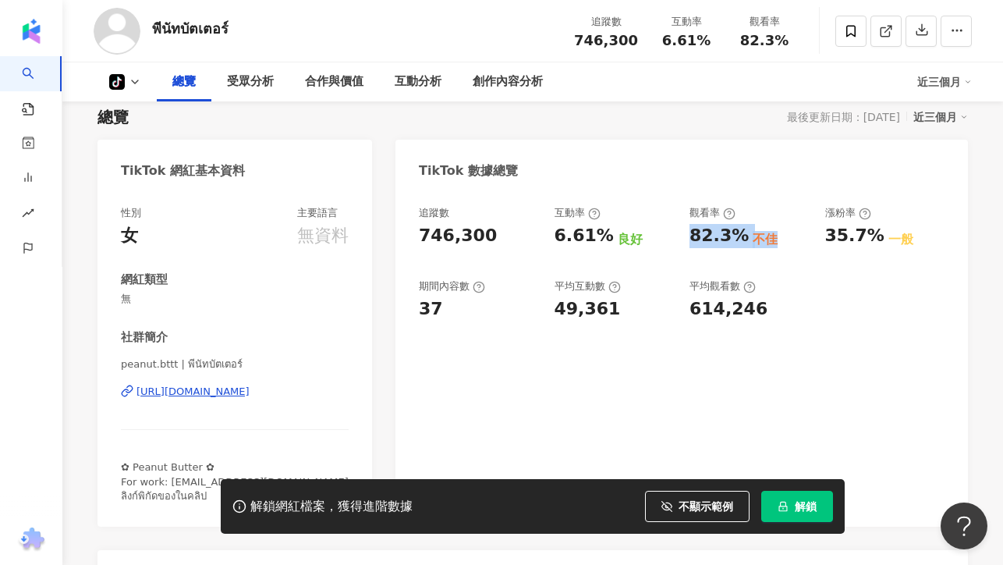
drag, startPoint x: 690, startPoint y: 233, endPoint x: 765, endPoint y: 234, distance: 74.1
click at [765, 234] on div "82.3% 不佳" at bounding box center [750, 236] width 120 height 24
click at [568, 312] on div "49,361" at bounding box center [588, 309] width 66 height 24
drag, startPoint x: 548, startPoint y: 314, endPoint x: 709, endPoint y: 312, distance: 160.7
click at [698, 313] on div "追蹤數 746,300 互動率 6.61% 良好 觀看率 82.3% 不佳 漲粉率 35.7% 一般 期間內容數 37 平均互動數 49,361 平均觀看數 …" at bounding box center [682, 263] width 526 height 115
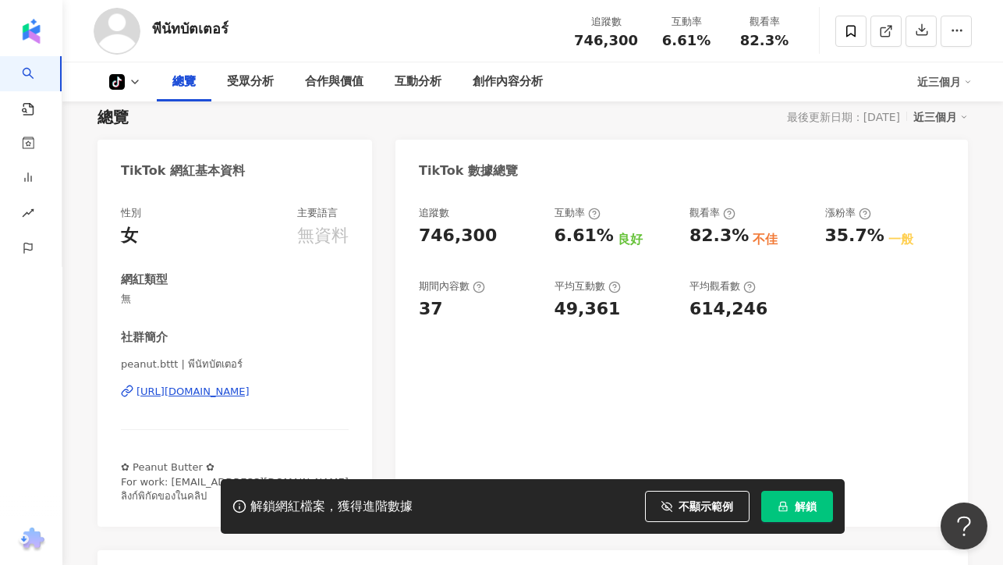
click at [725, 310] on div "614,246" at bounding box center [729, 309] width 78 height 24
click at [240, 82] on div "受眾分析" at bounding box center [250, 82] width 47 height 19
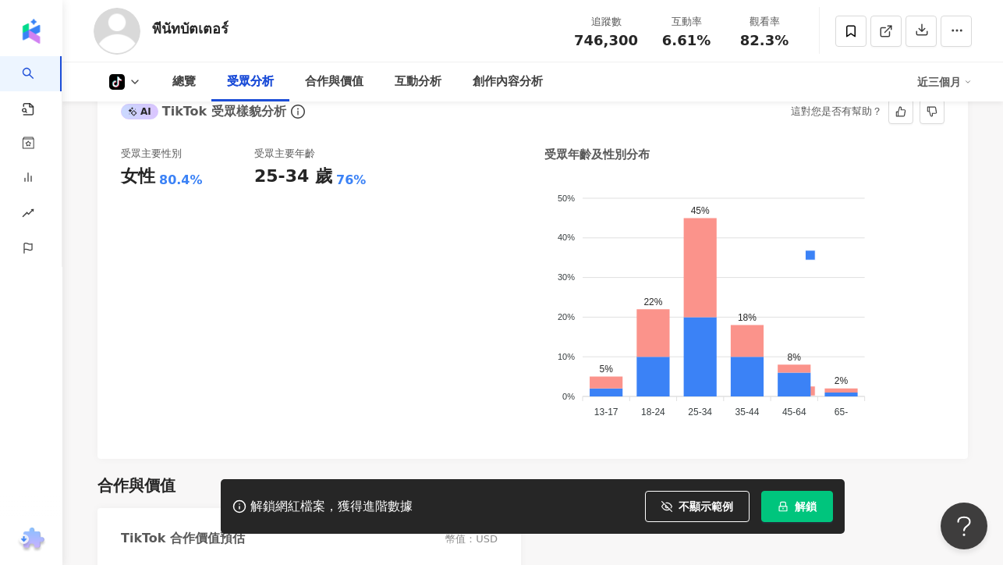
scroll to position [1061, 0]
